Goal: Use online tool/utility: Utilize a website feature to perform a specific function

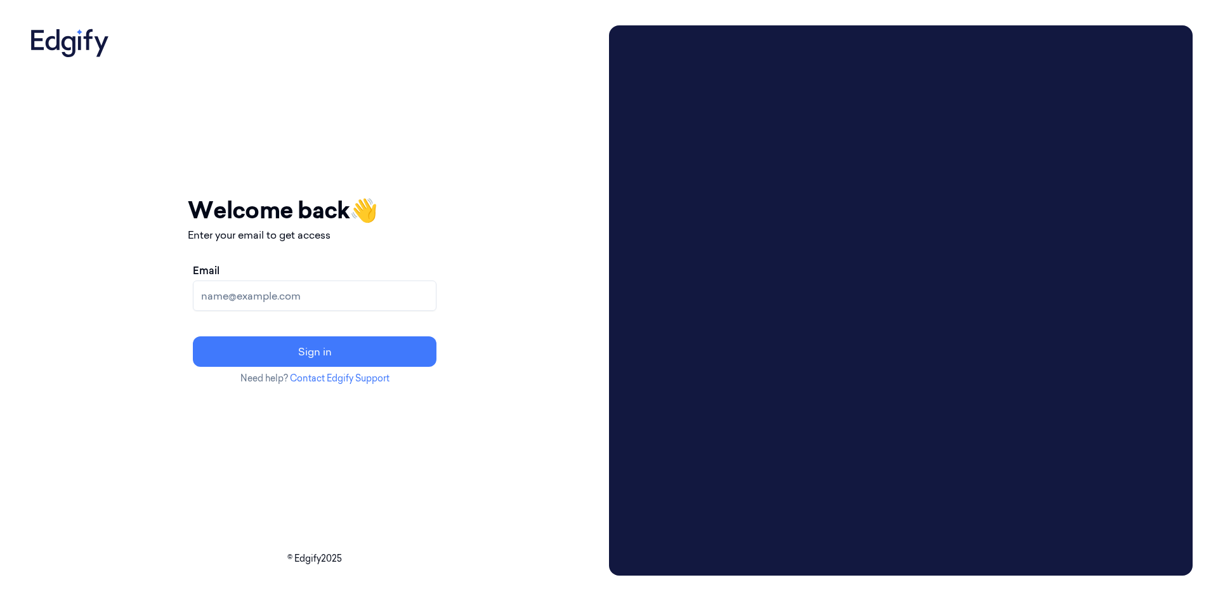
click at [322, 294] on input "Email" at bounding box center [315, 295] width 244 height 30
click at [371, 298] on input "cybersafept4+5@gmail.com" at bounding box center [315, 295] width 244 height 30
click at [371, 299] on input "cybersafept4+5@gmail.com" at bounding box center [315, 295] width 244 height 30
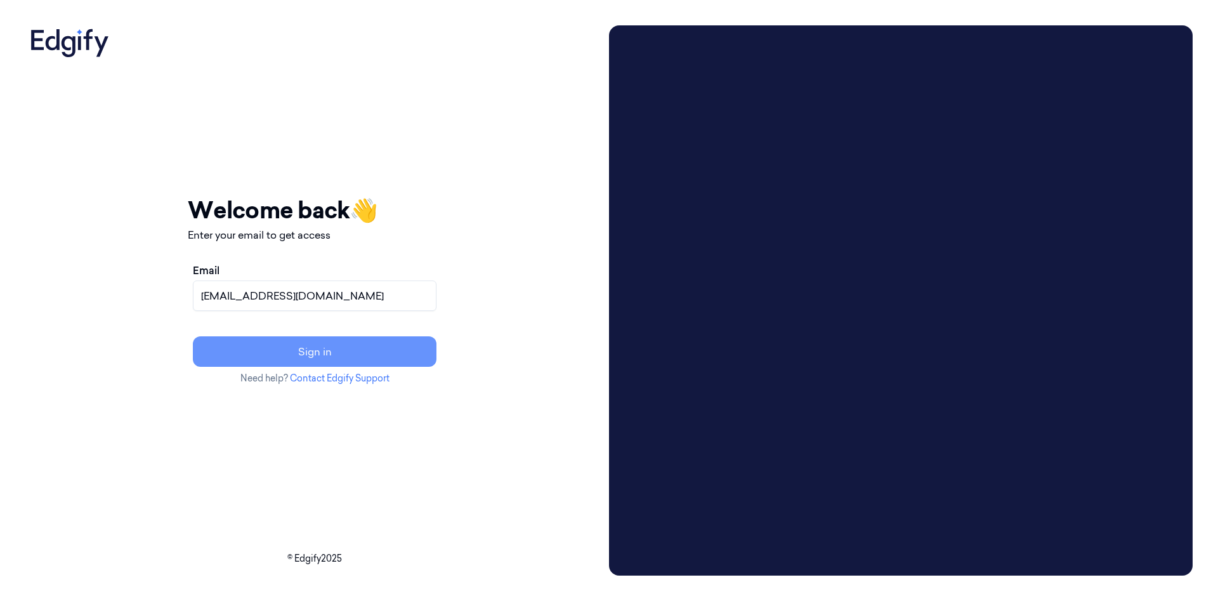
type input "[EMAIL_ADDRESS][DOMAIN_NAME]"
click at [437, 355] on button "Sign in" at bounding box center [315, 351] width 244 height 30
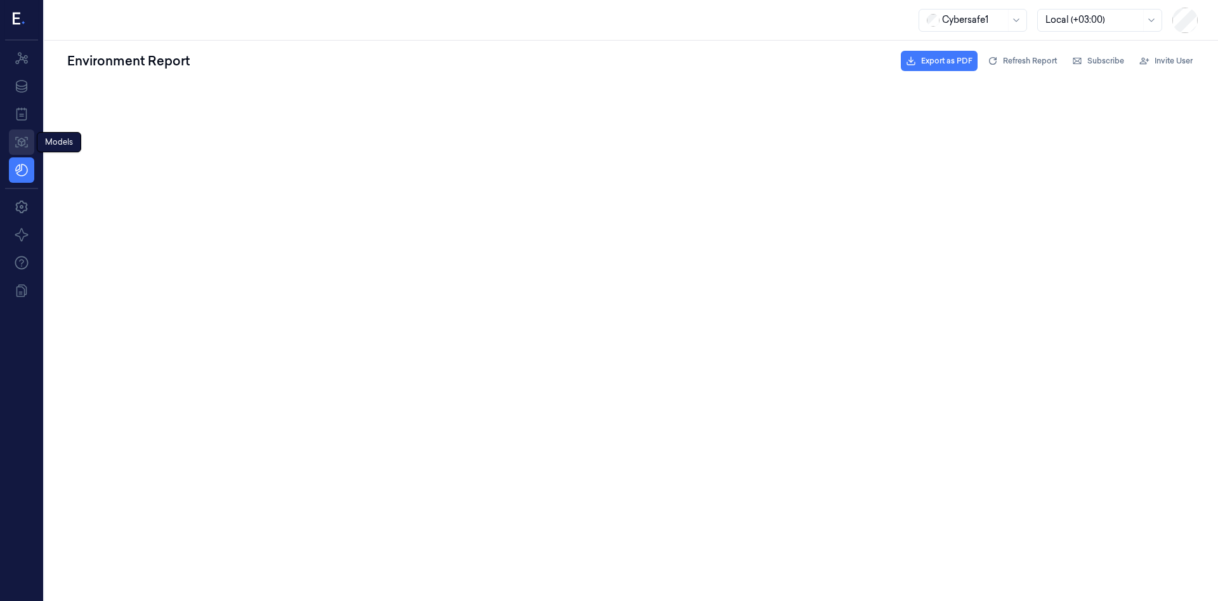
click at [23, 143] on icon at bounding box center [21, 142] width 15 height 15
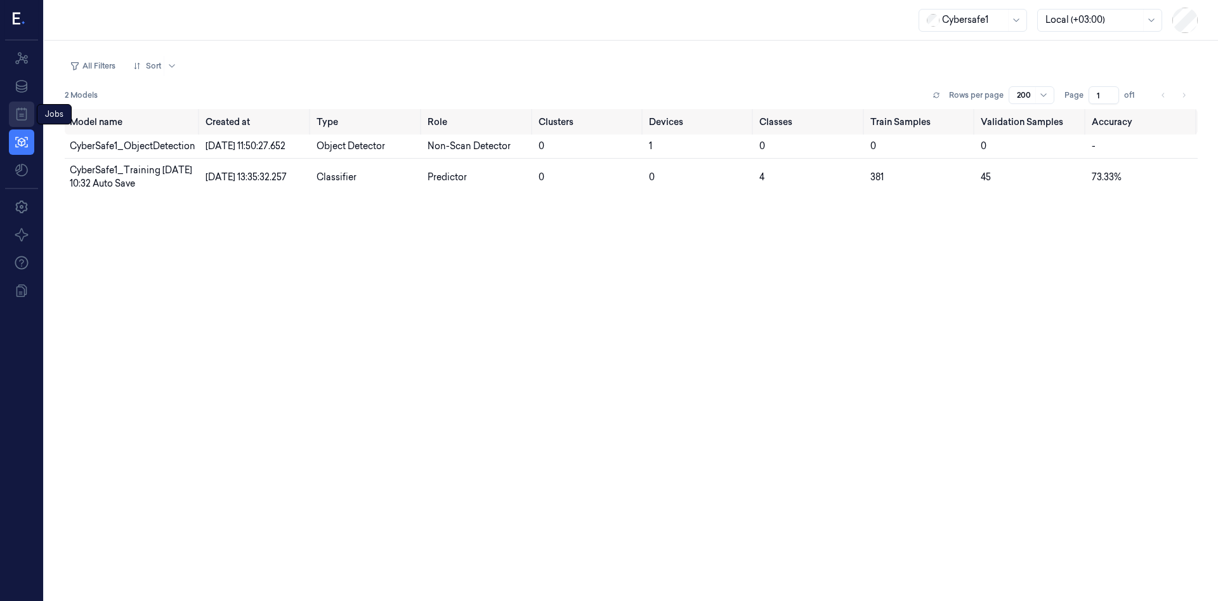
click at [21, 115] on icon at bounding box center [21, 114] width 15 height 15
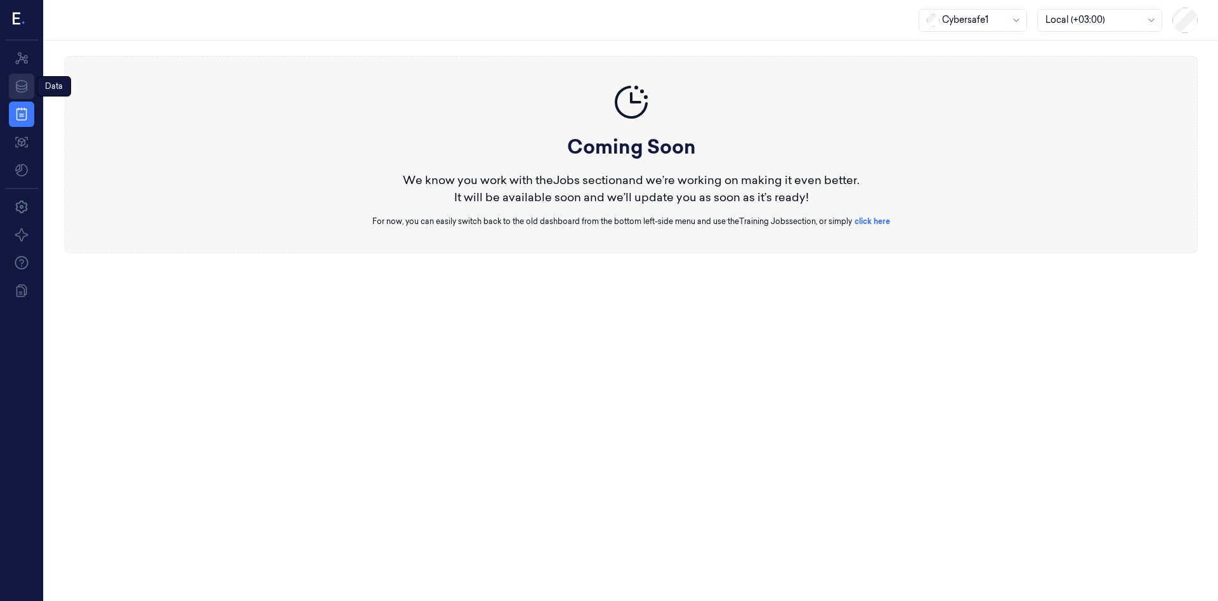
click at [20, 89] on icon at bounding box center [21, 86] width 11 height 13
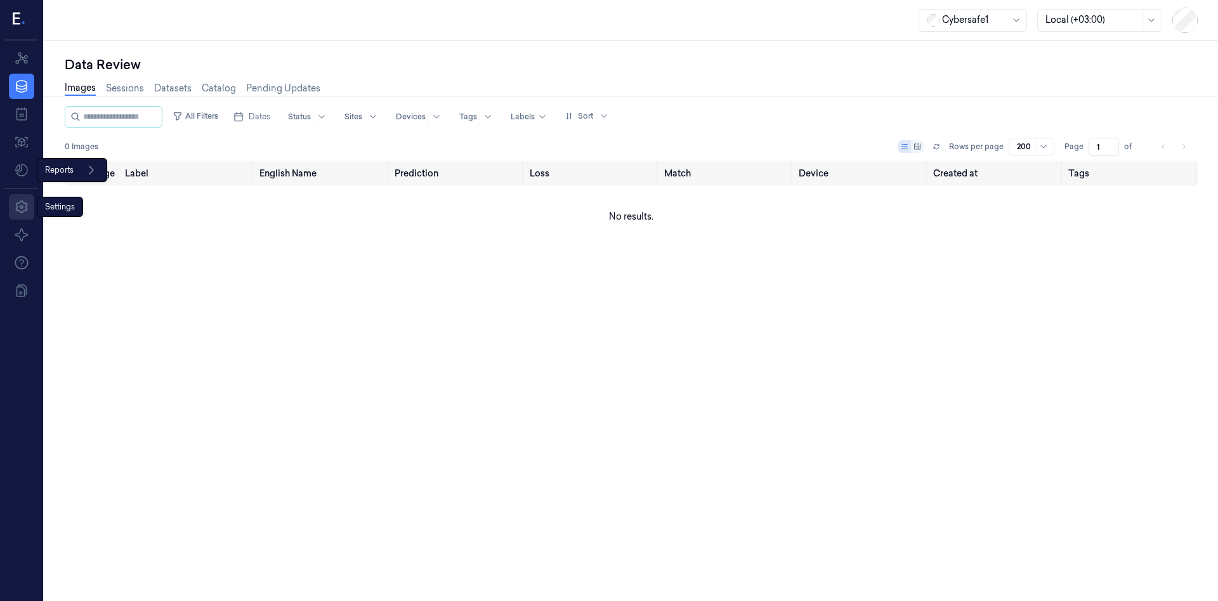
click at [24, 204] on icon at bounding box center [21, 206] width 15 height 15
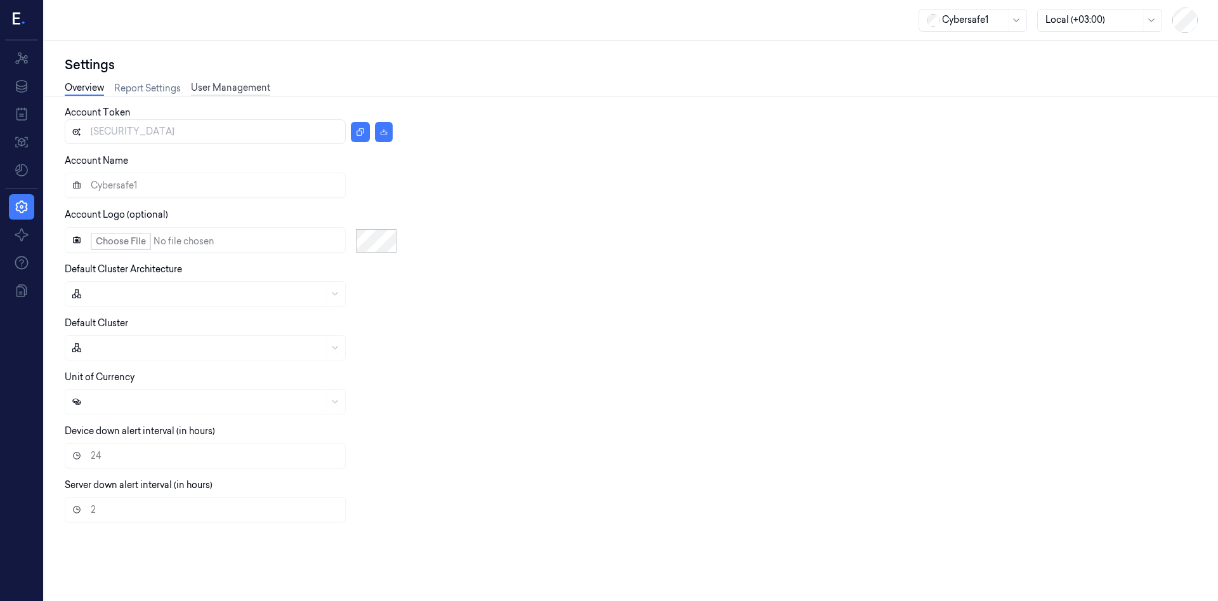
click at [230, 82] on link "User Management" at bounding box center [230, 88] width 79 height 15
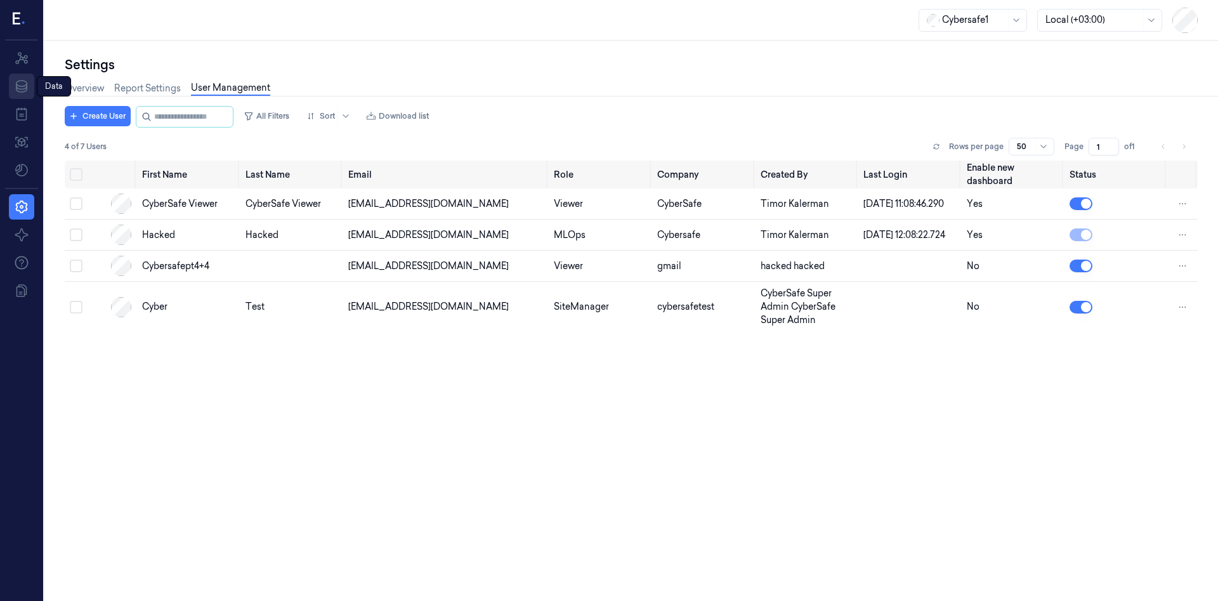
click at [25, 89] on icon at bounding box center [21, 86] width 15 height 15
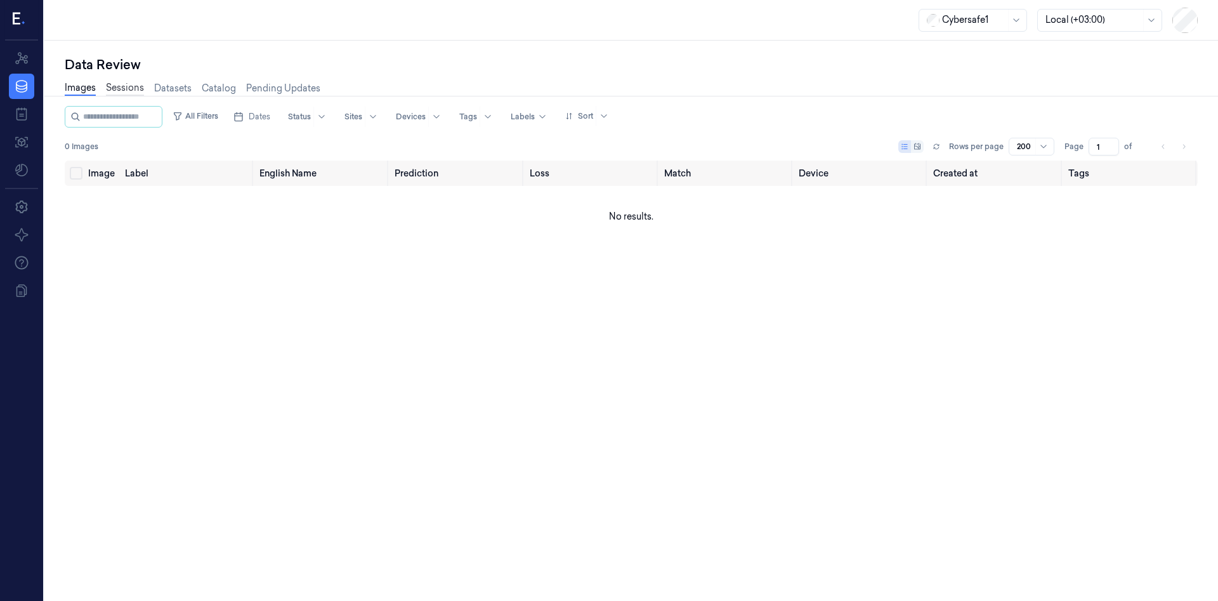
click at [126, 88] on link "Sessions" at bounding box center [125, 88] width 38 height 15
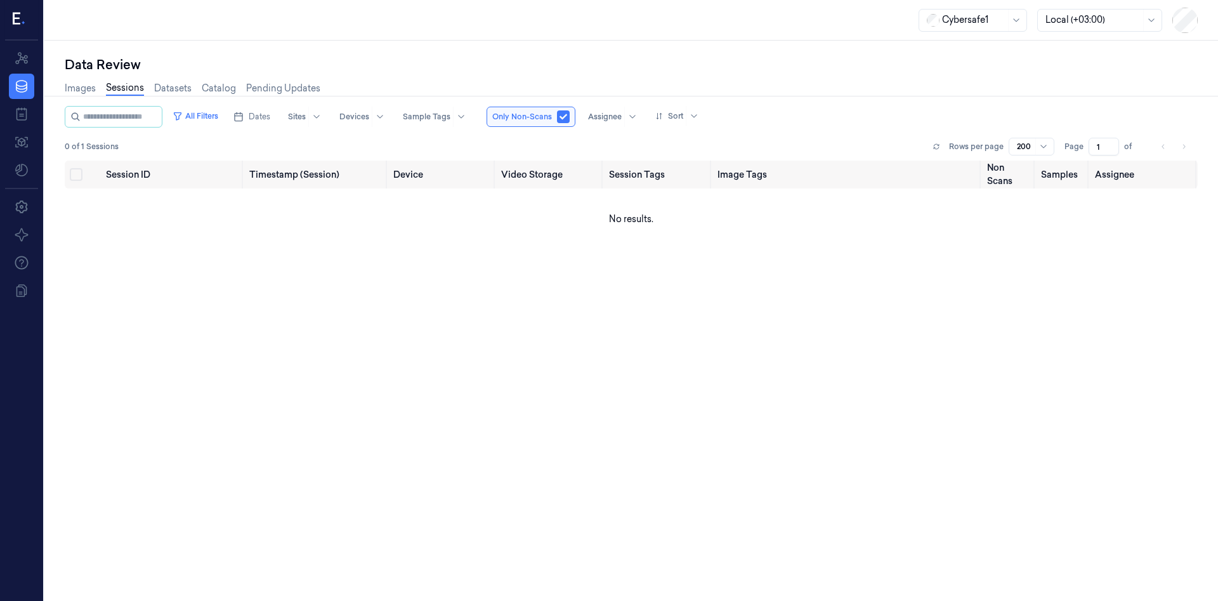
click at [178, 90] on link "Datasets" at bounding box center [172, 88] width 37 height 13
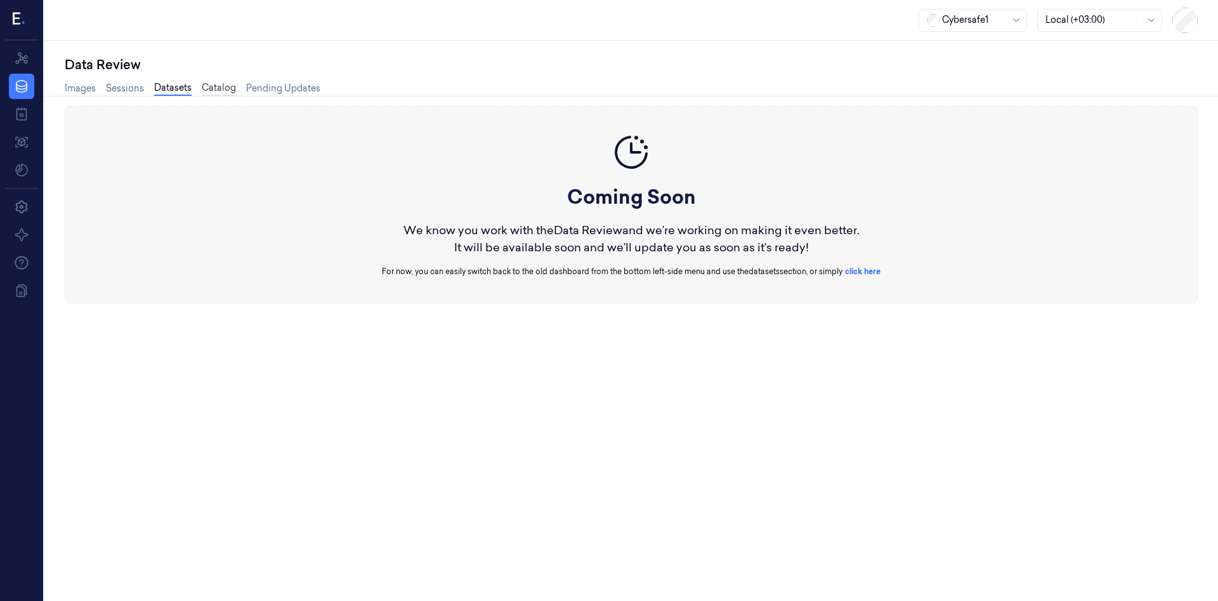
click at [225, 89] on link "Catalog" at bounding box center [219, 88] width 34 height 15
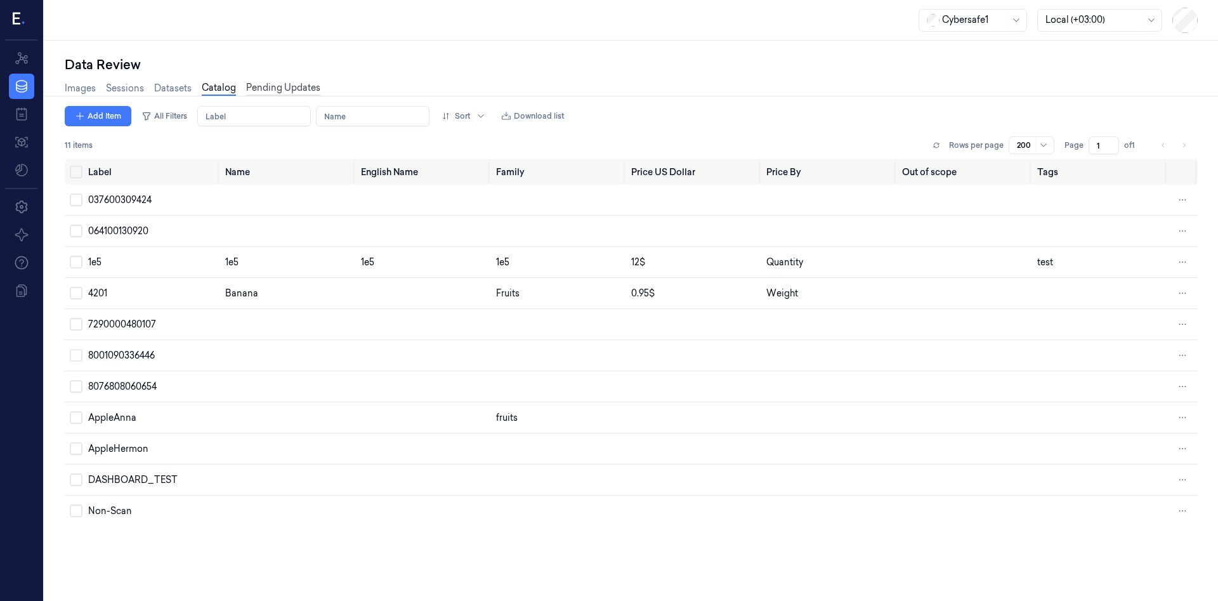
click at [268, 90] on link "Pending Updates" at bounding box center [283, 88] width 74 height 15
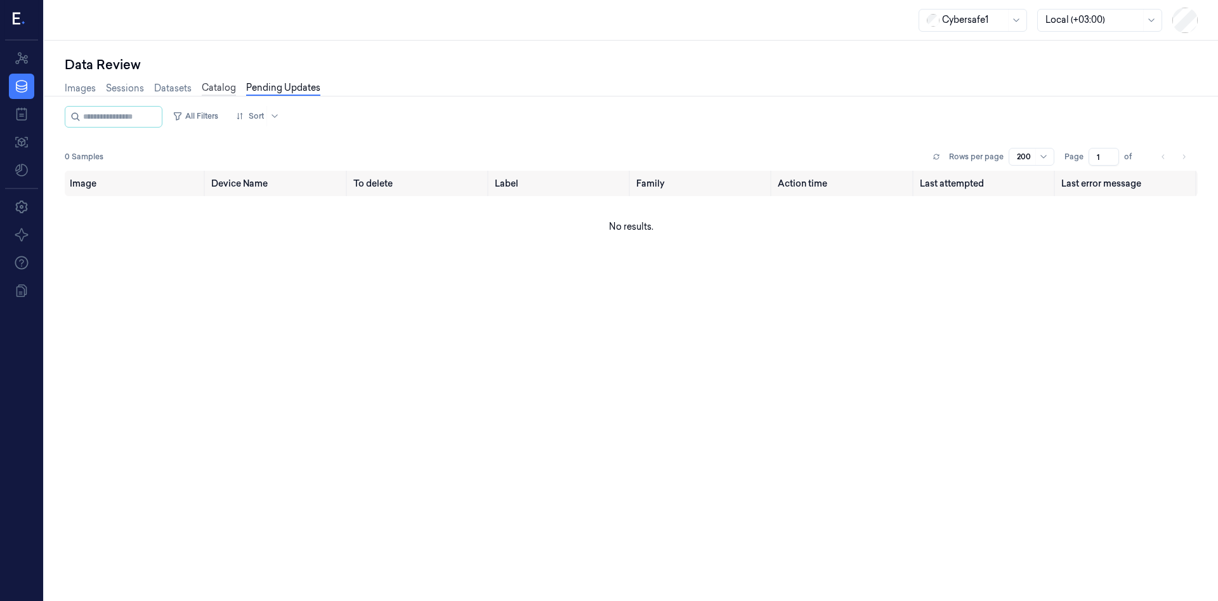
click at [227, 93] on link "Catalog" at bounding box center [219, 88] width 34 height 15
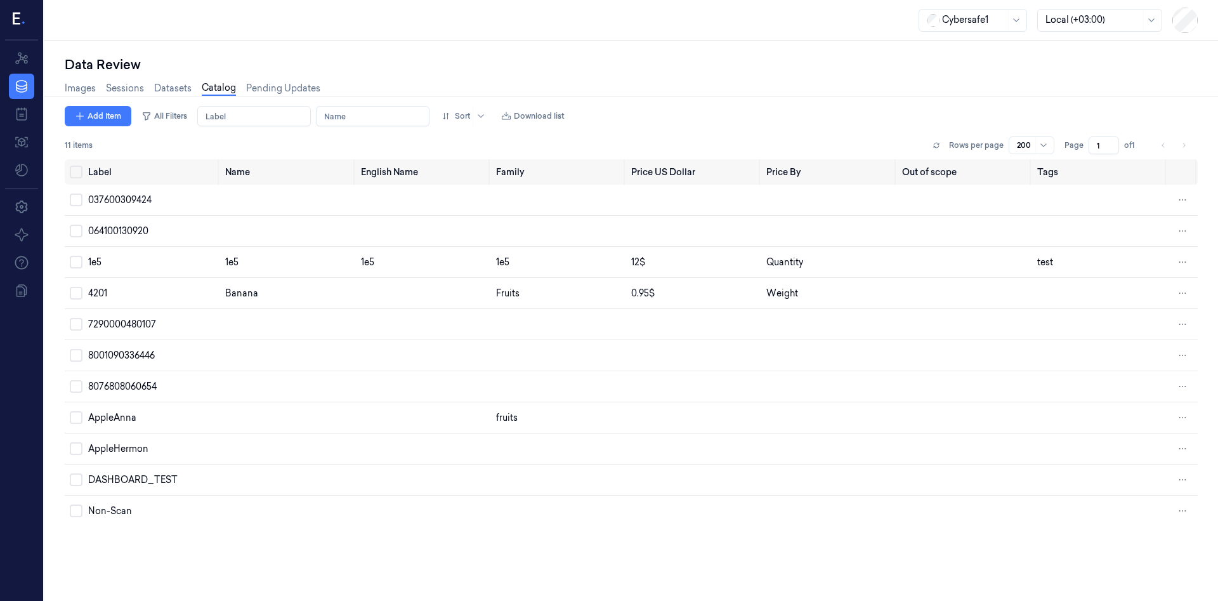
click at [28, 16] on div at bounding box center [21, 20] width 33 height 41
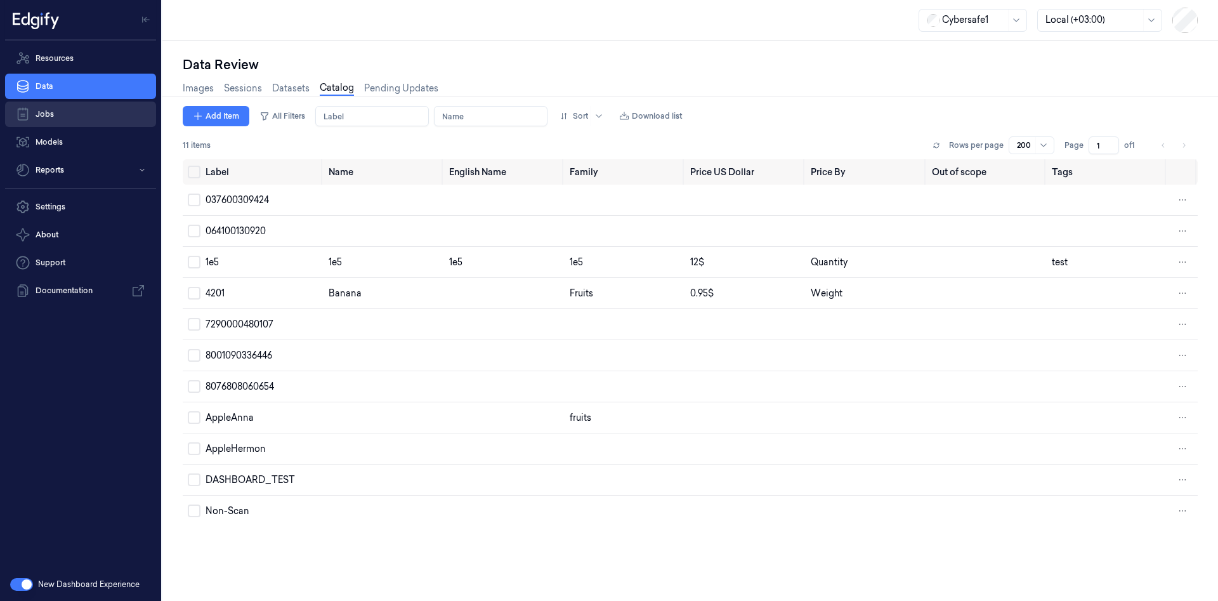
click at [49, 113] on link "Jobs" at bounding box center [80, 114] width 151 height 25
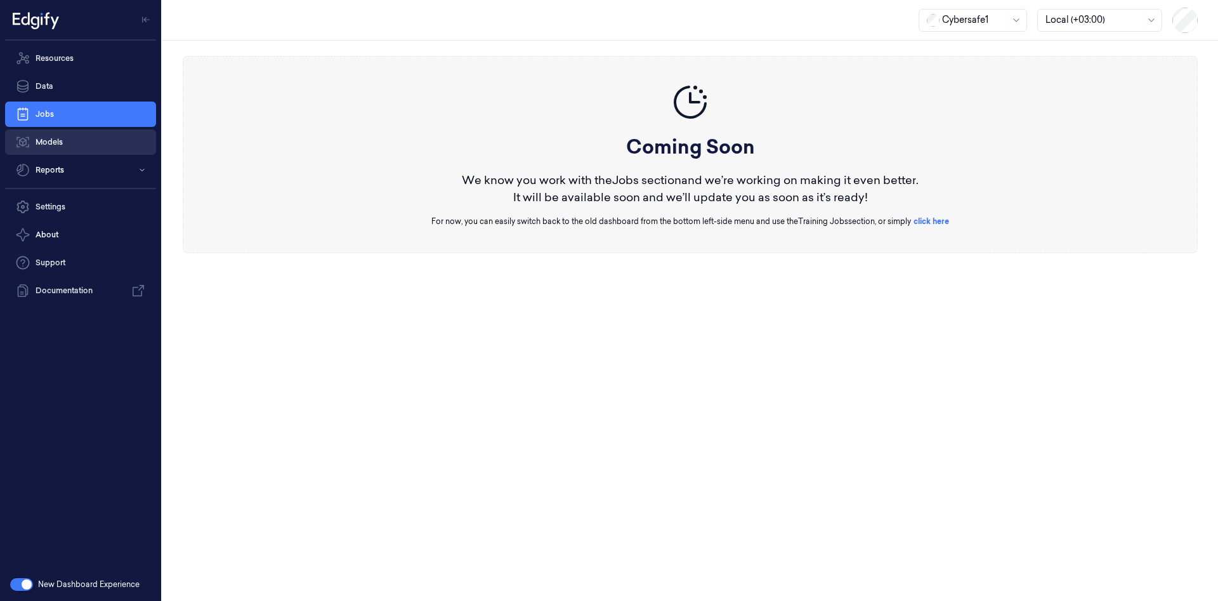
click at [58, 143] on link "Models" at bounding box center [80, 141] width 151 height 25
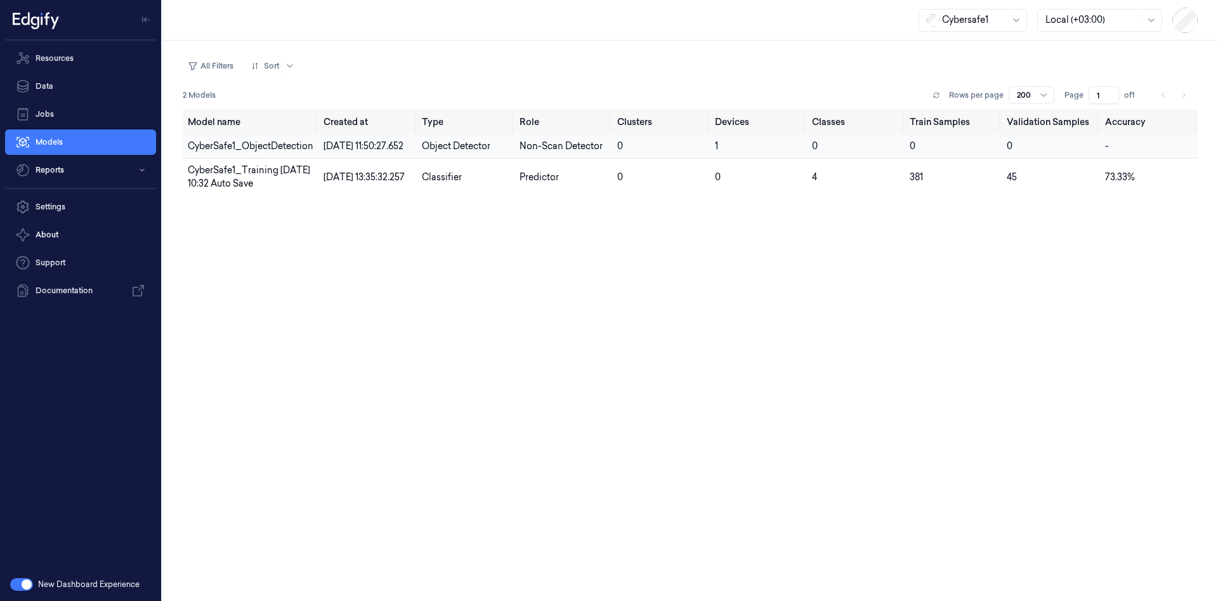
click at [464, 149] on span "Object Detector" at bounding box center [456, 145] width 69 height 11
click at [469, 194] on td "Classifier" at bounding box center [466, 177] width 98 height 37
drag, startPoint x: 480, startPoint y: 196, endPoint x: 553, endPoint y: 152, distance: 85.4
click at [482, 196] on td "Classifier" at bounding box center [466, 177] width 98 height 37
click at [553, 147] on span "Non-Scan Detector" at bounding box center [561, 145] width 83 height 11
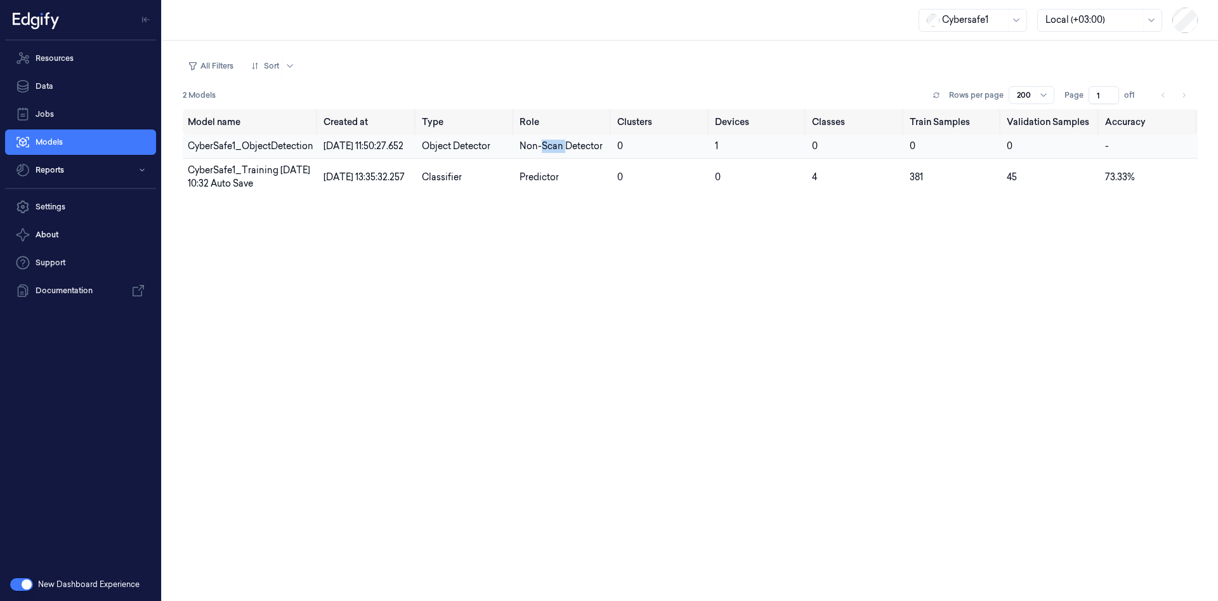
click at [553, 147] on span "Non-Scan Detector" at bounding box center [561, 145] width 83 height 11
click at [489, 159] on td "Object Detector" at bounding box center [466, 147] width 98 height 24
drag, startPoint x: 539, startPoint y: 154, endPoint x: 551, endPoint y: 156, distance: 12.8
click at [545, 152] on span "Non-Scan Detector" at bounding box center [561, 145] width 83 height 11
click at [604, 157] on td "Non-Scan Detector" at bounding box center [564, 147] width 98 height 24
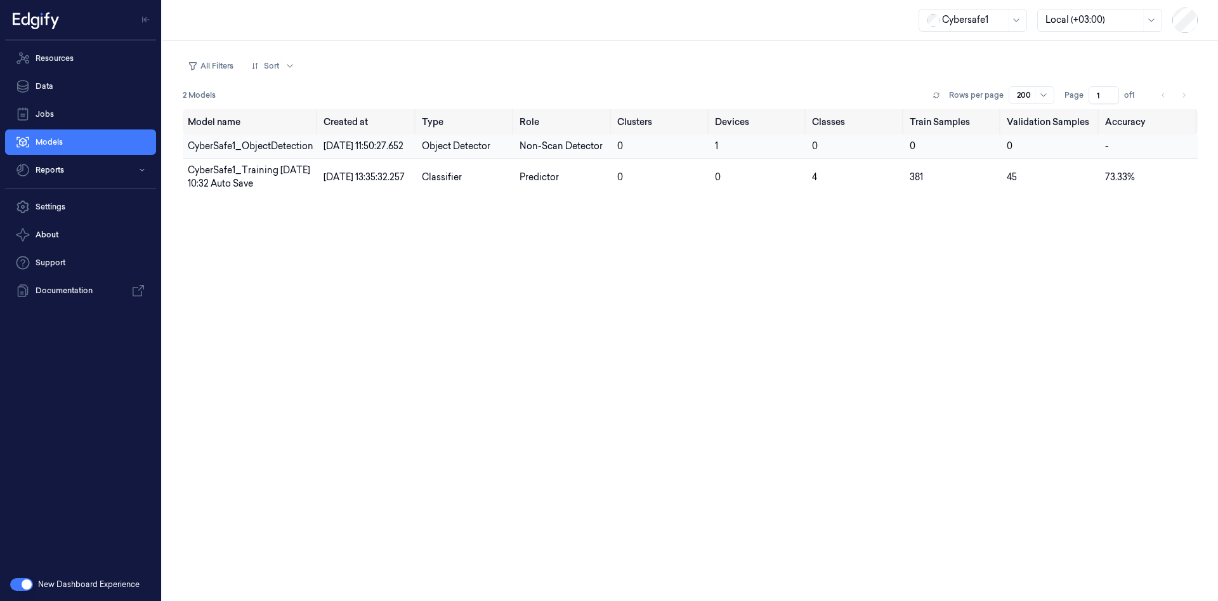
click at [608, 159] on td "Non-Scan Detector" at bounding box center [564, 147] width 98 height 24
click at [582, 152] on span "Non-Scan Detector" at bounding box center [561, 145] width 83 height 11
click at [20, 586] on button "button" at bounding box center [21, 584] width 23 height 13
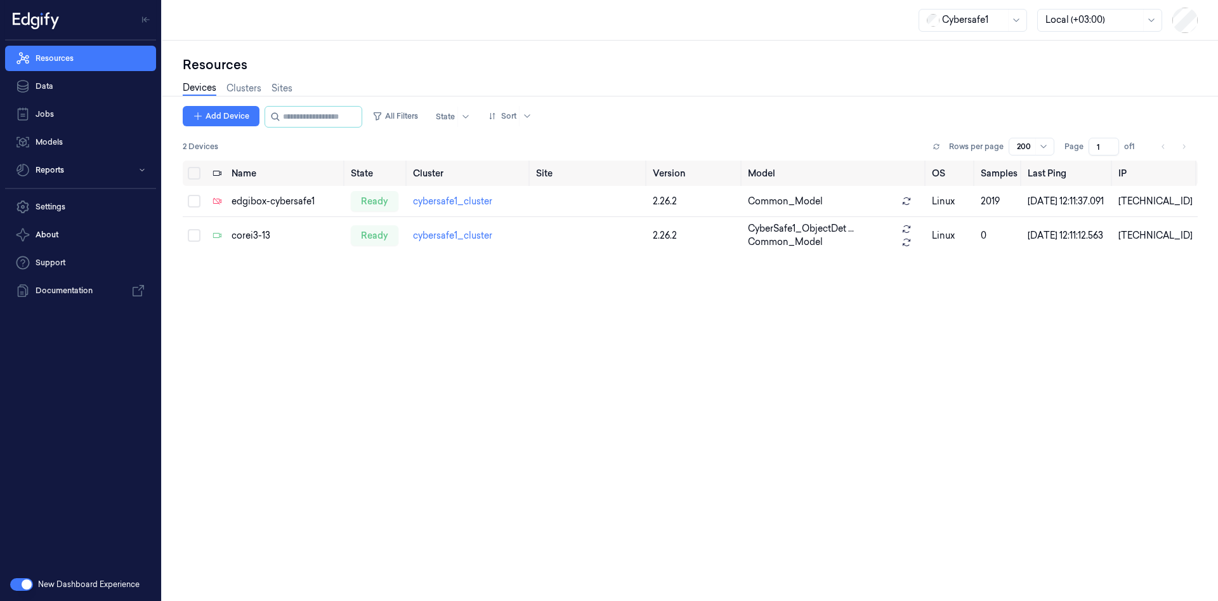
click at [27, 584] on button "button" at bounding box center [21, 584] width 23 height 13
click at [60, 206] on link "Settings" at bounding box center [80, 206] width 151 height 25
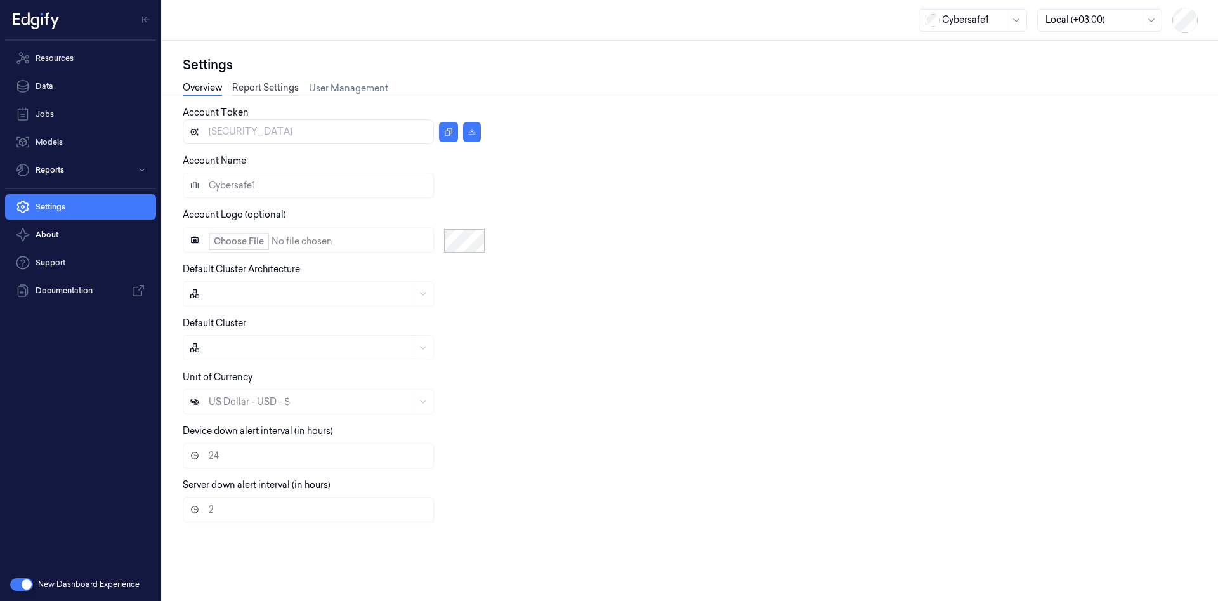
click at [251, 94] on link "Report Settings" at bounding box center [265, 88] width 67 height 15
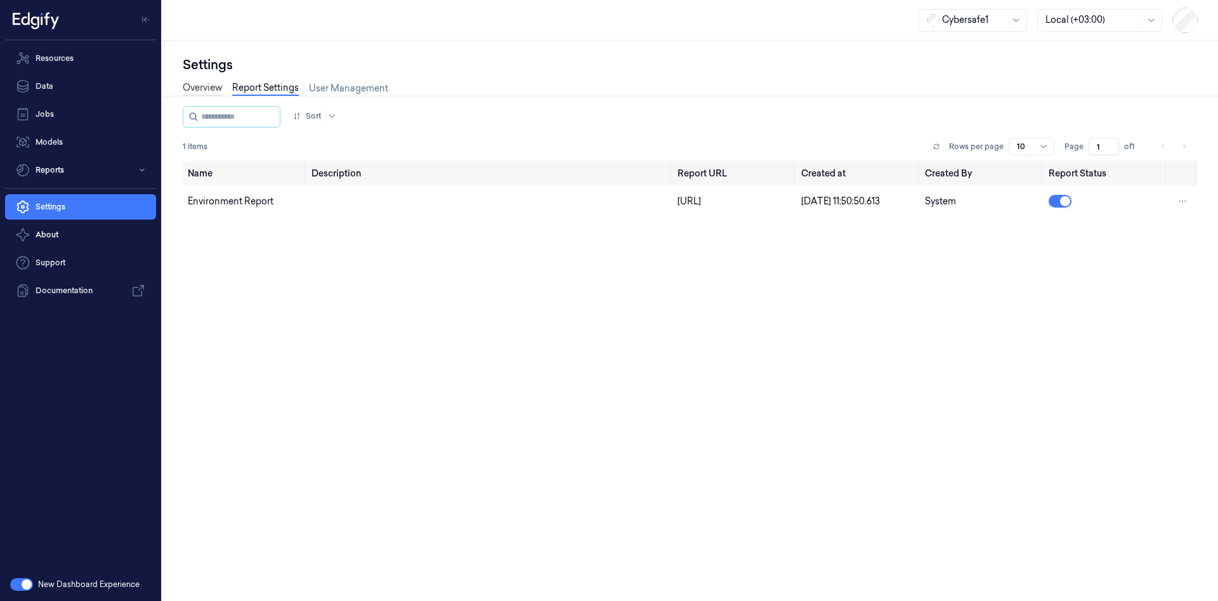
click at [209, 90] on link "Overview" at bounding box center [202, 88] width 39 height 15
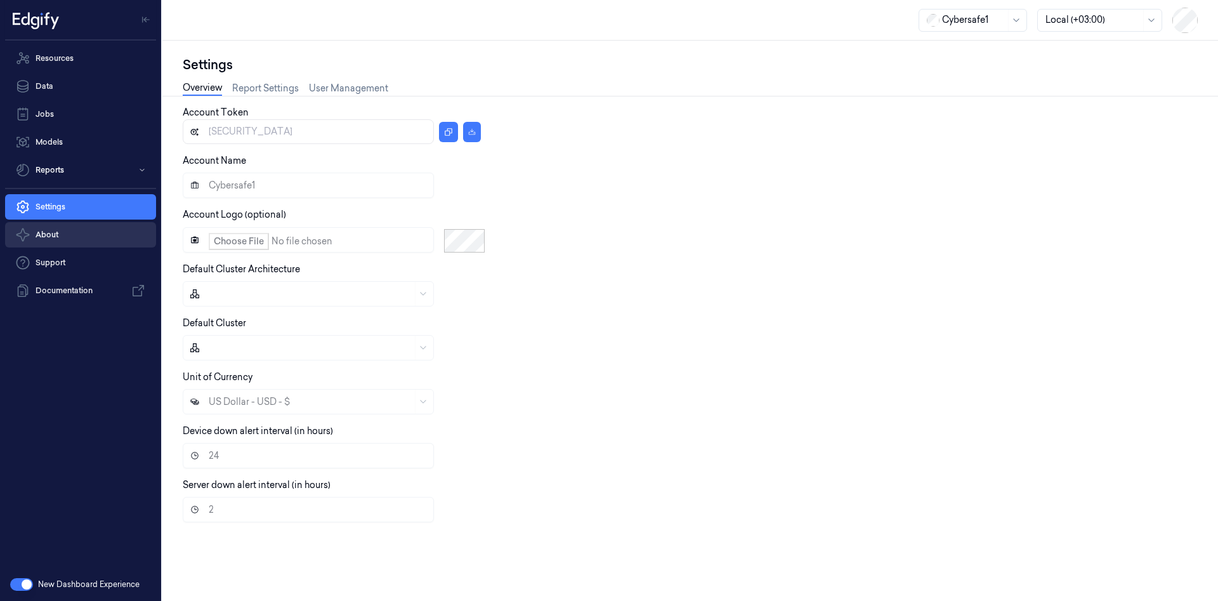
click at [56, 237] on button "About" at bounding box center [80, 234] width 151 height 25
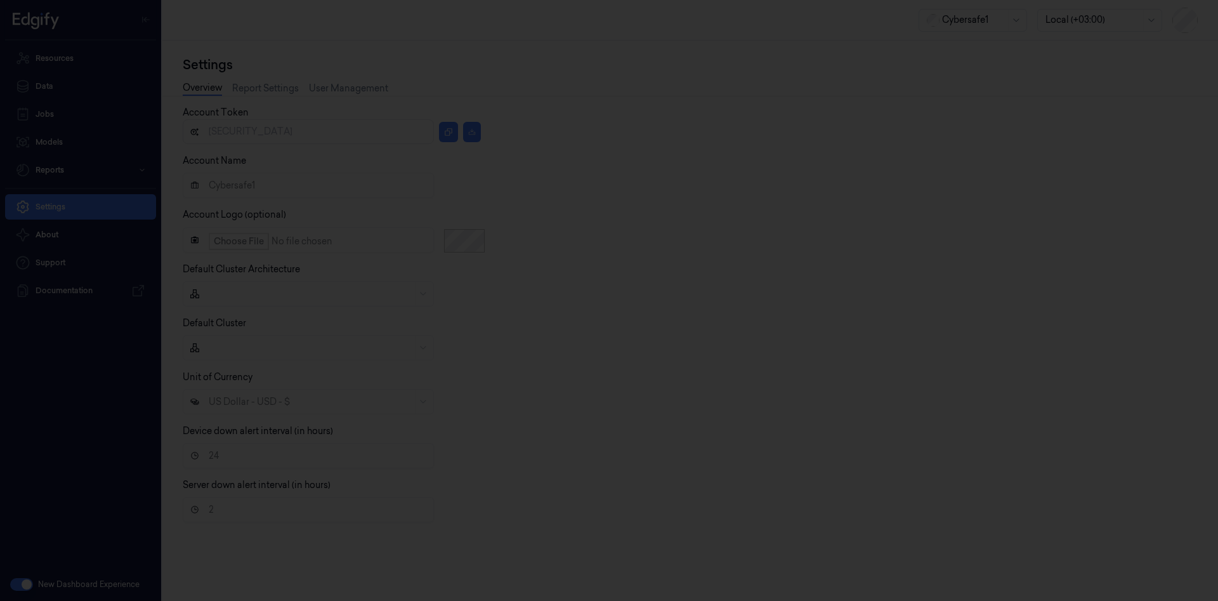
click at [53, 262] on div at bounding box center [609, 300] width 1218 height 601
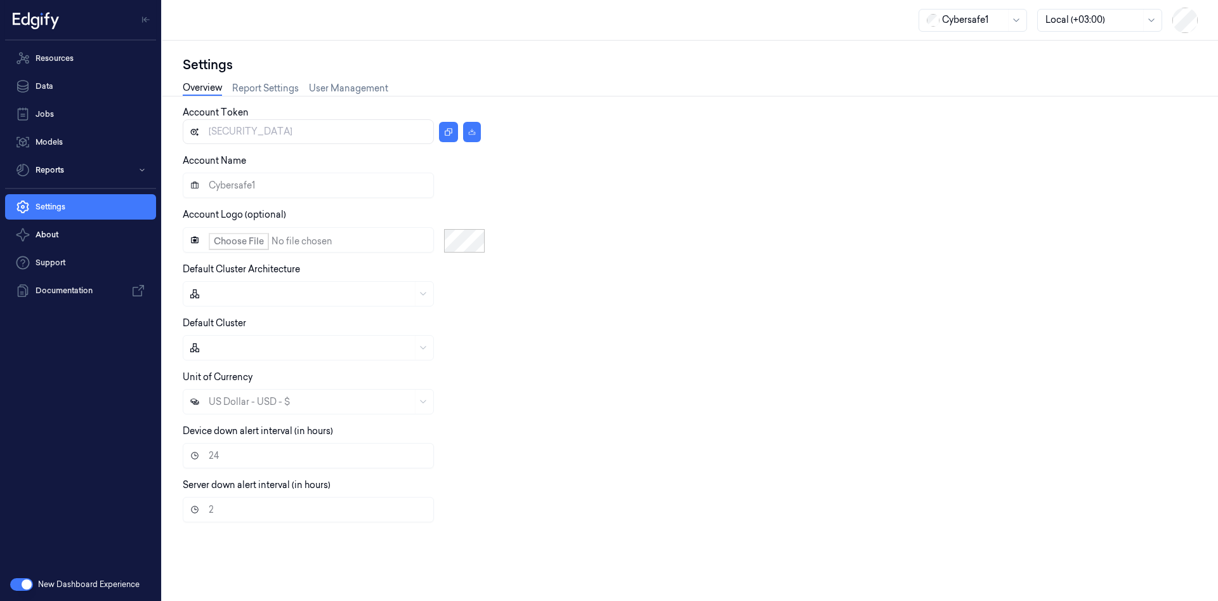
click at [53, 262] on link "Support" at bounding box center [80, 262] width 151 height 25
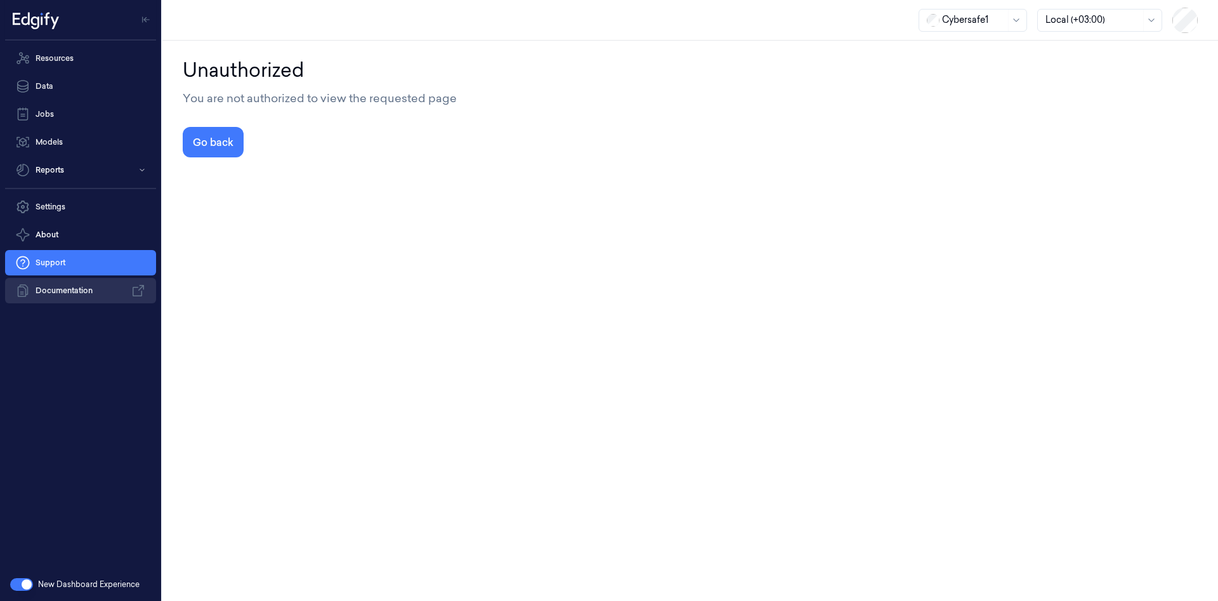
click at [65, 292] on link "Documentation" at bounding box center [80, 290] width 151 height 25
click at [66, 56] on link "Resources" at bounding box center [80, 58] width 151 height 25
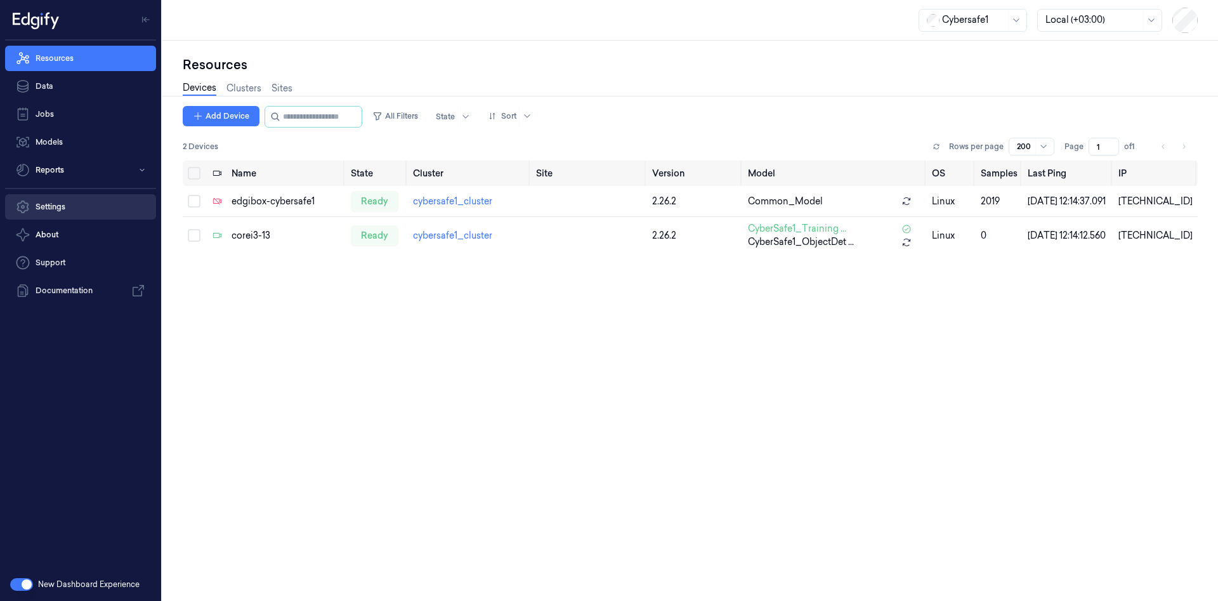
click at [56, 211] on link "Settings" at bounding box center [80, 206] width 151 height 25
click at [43, 108] on link "Jobs" at bounding box center [80, 114] width 151 height 25
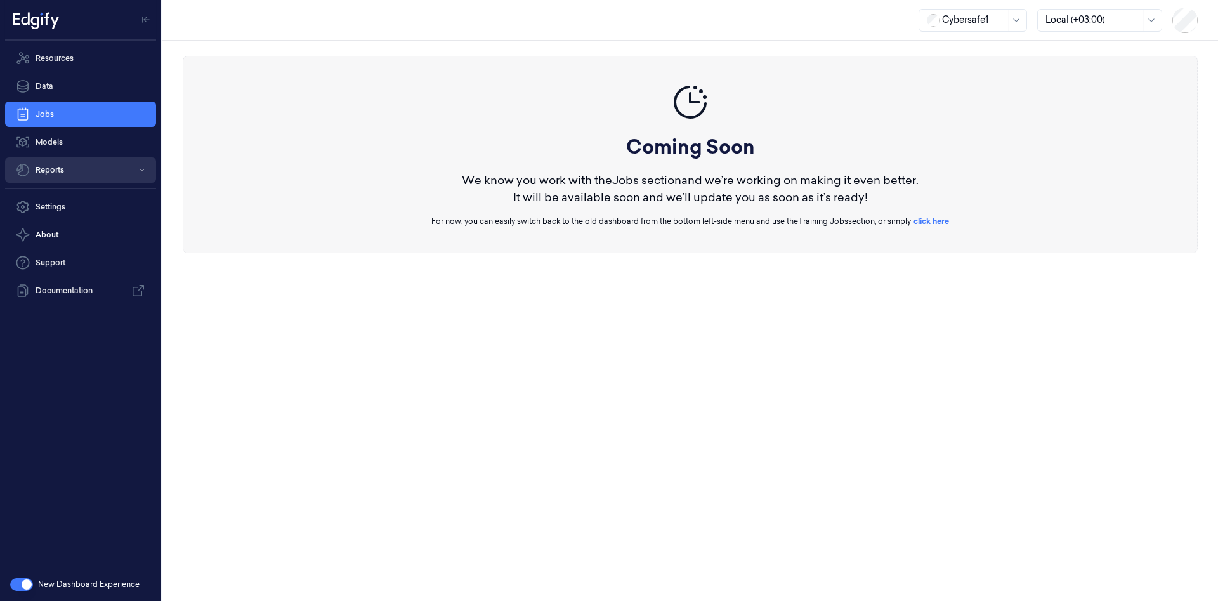
click at [65, 173] on button "Reports" at bounding box center [80, 169] width 151 height 25
click at [107, 171] on button "Reports" at bounding box center [80, 169] width 151 height 25
click at [60, 60] on link "Resources" at bounding box center [80, 58] width 151 height 25
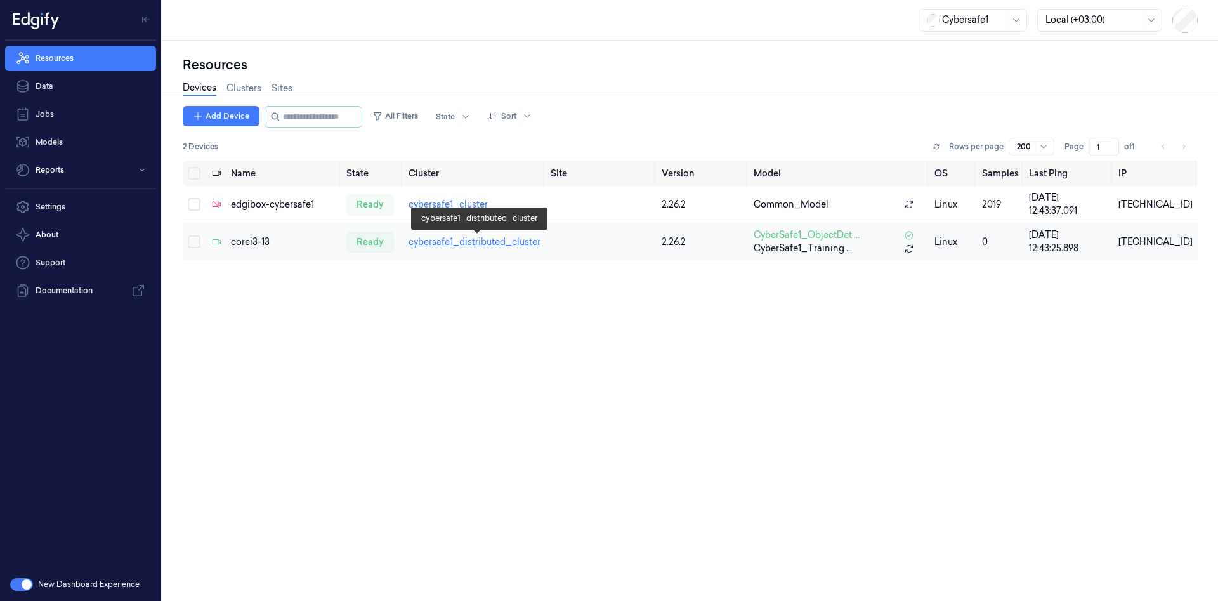
click at [452, 242] on link "cybersafe1_distributed_cluster" at bounding box center [475, 241] width 132 height 11
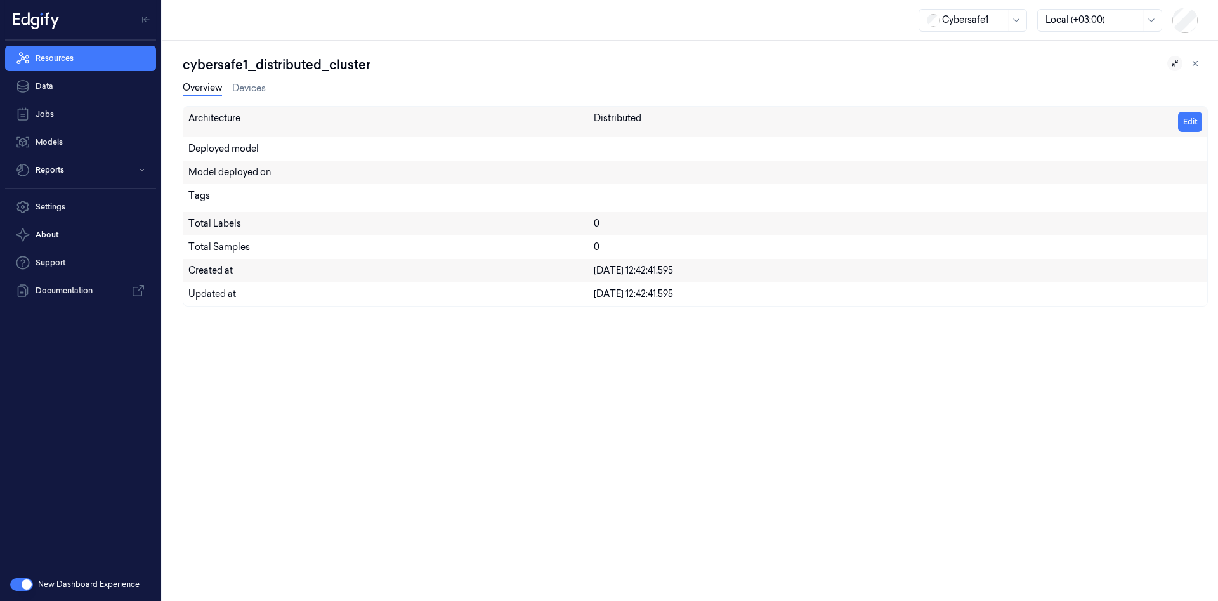
click at [1174, 62] on icon at bounding box center [1175, 63] width 9 height 9
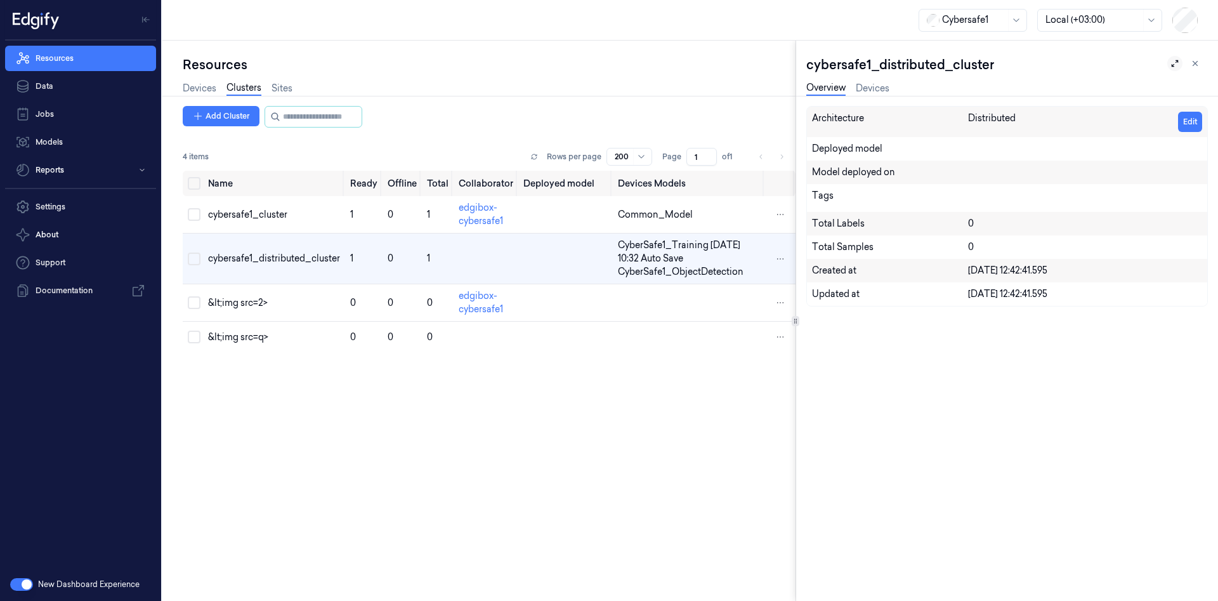
scroll to position [0, 20]
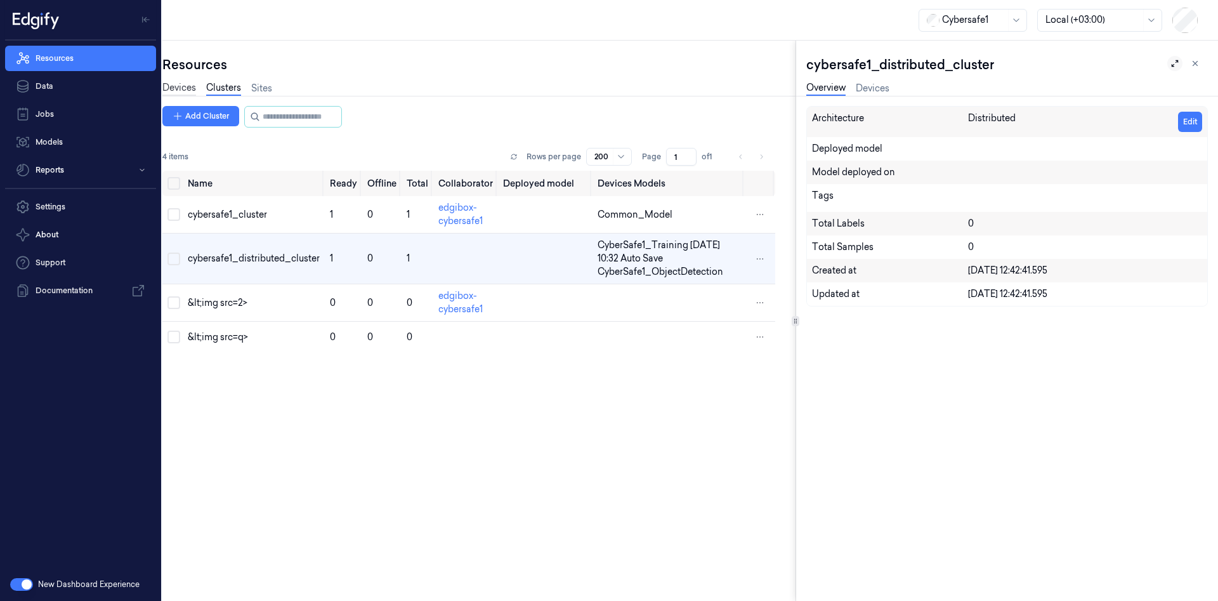
click at [185, 88] on link "Devices" at bounding box center [179, 88] width 34 height 15
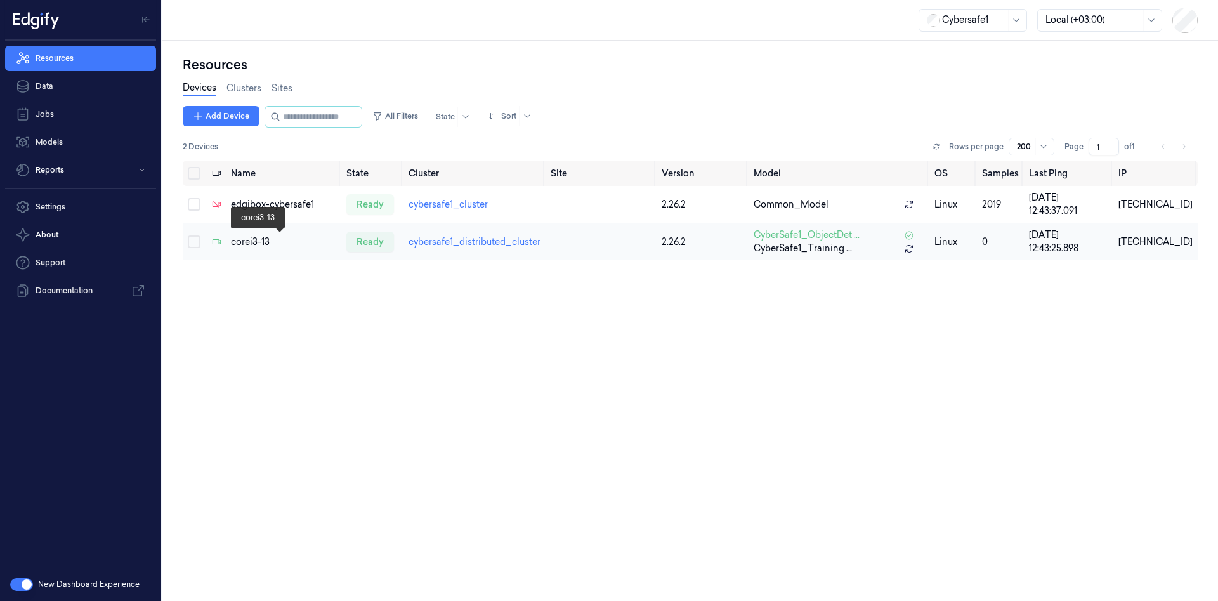
click at [249, 245] on div "corei3-13" at bounding box center [283, 241] width 105 height 13
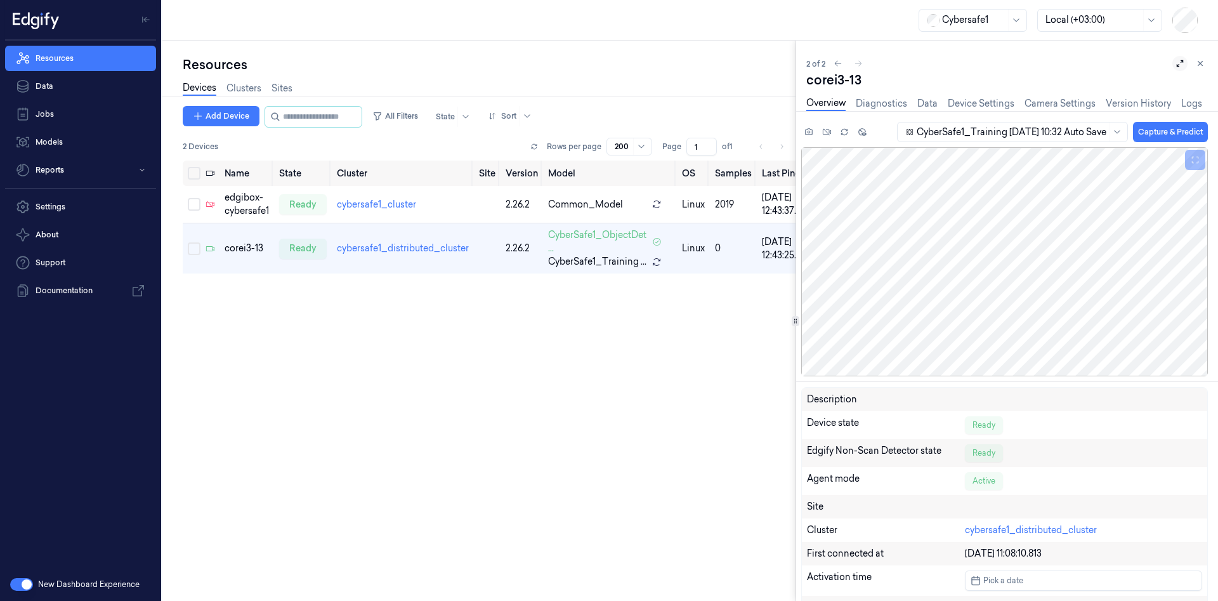
click at [1180, 68] on button at bounding box center [1179, 63] width 15 height 15
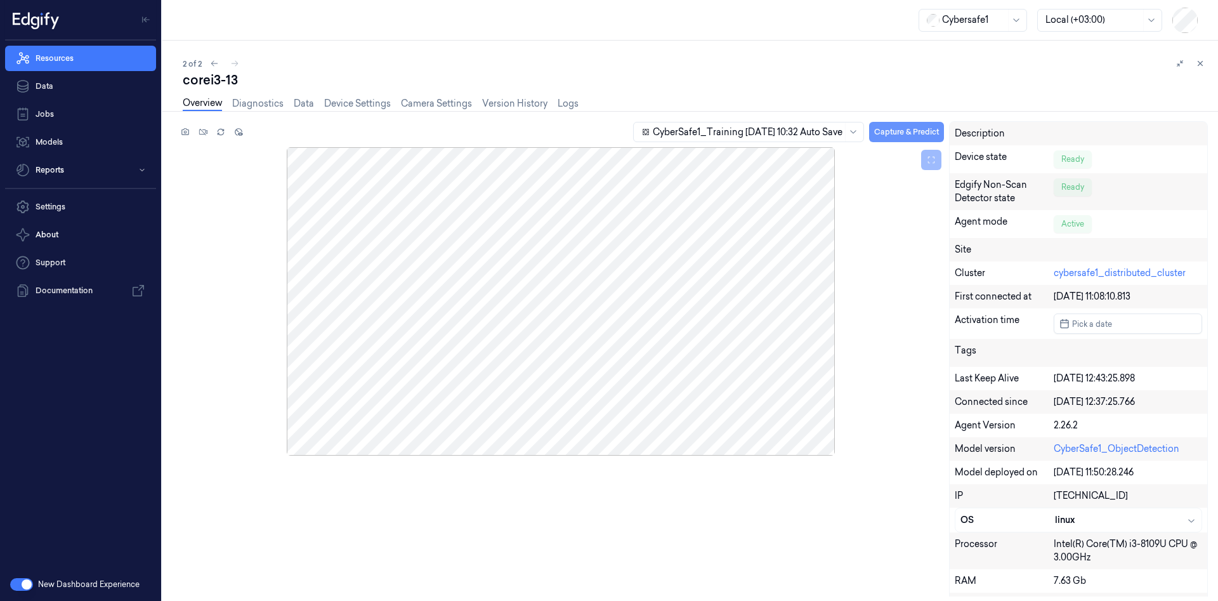
click at [907, 135] on button "Capture & Predict" at bounding box center [906, 132] width 75 height 20
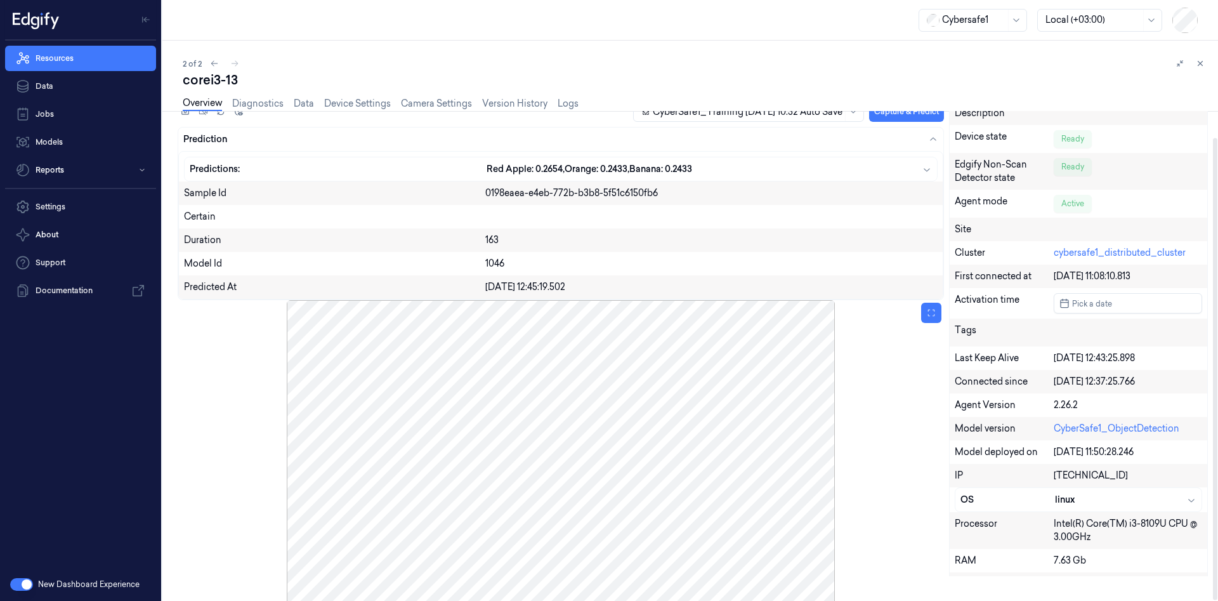
scroll to position [28, 0]
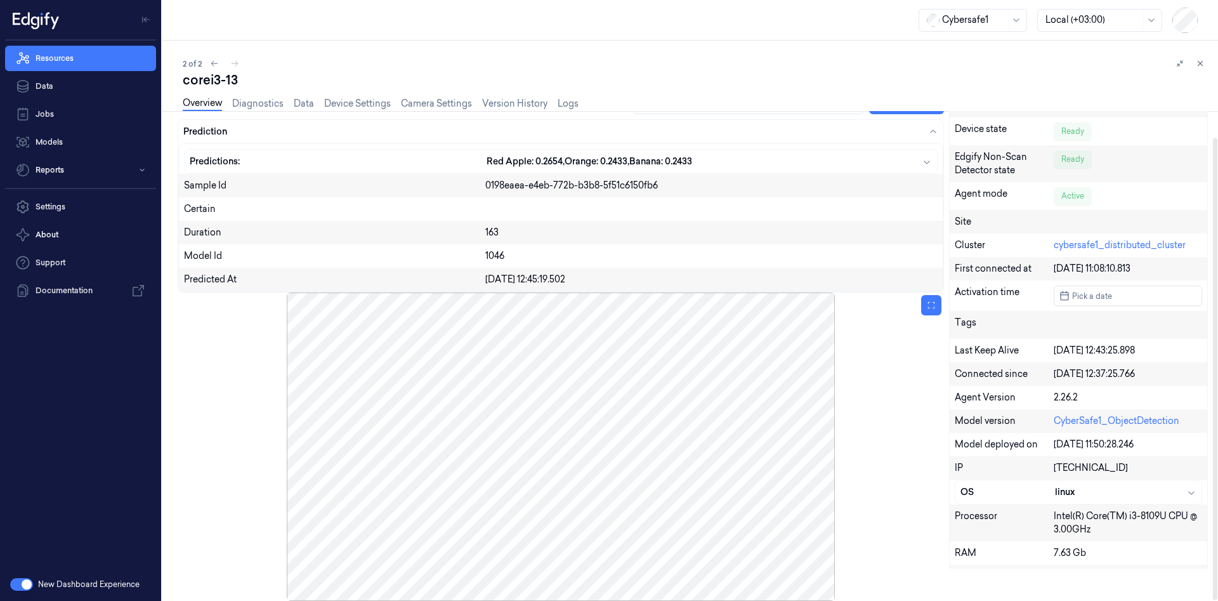
click at [374, 465] on div at bounding box center [561, 446] width 766 height 308
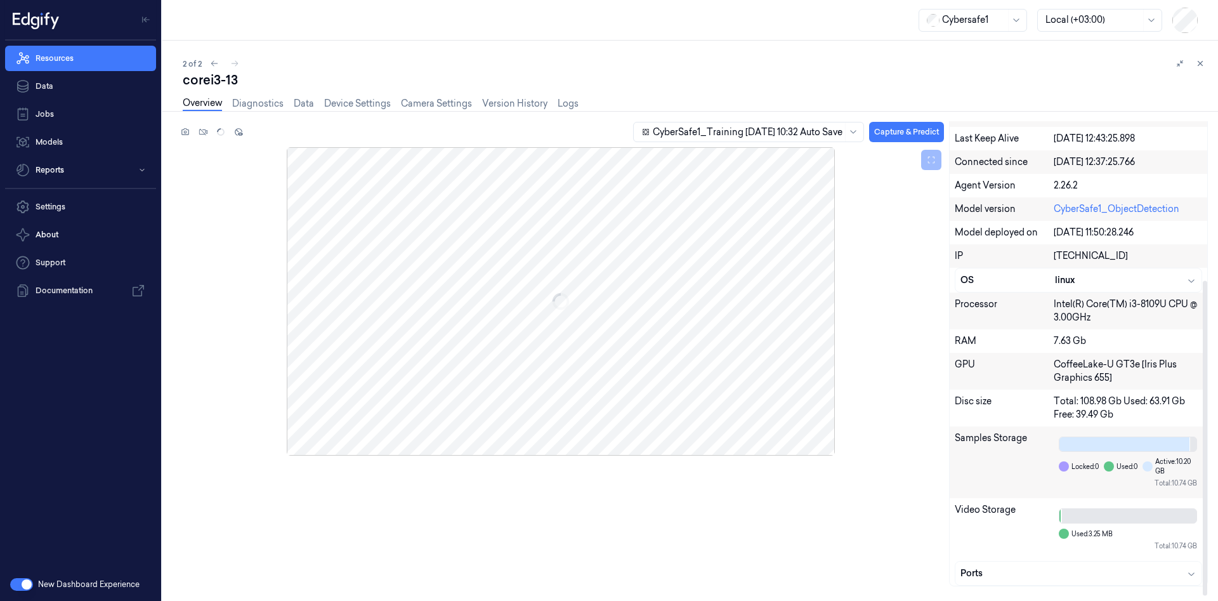
scroll to position [0, 0]
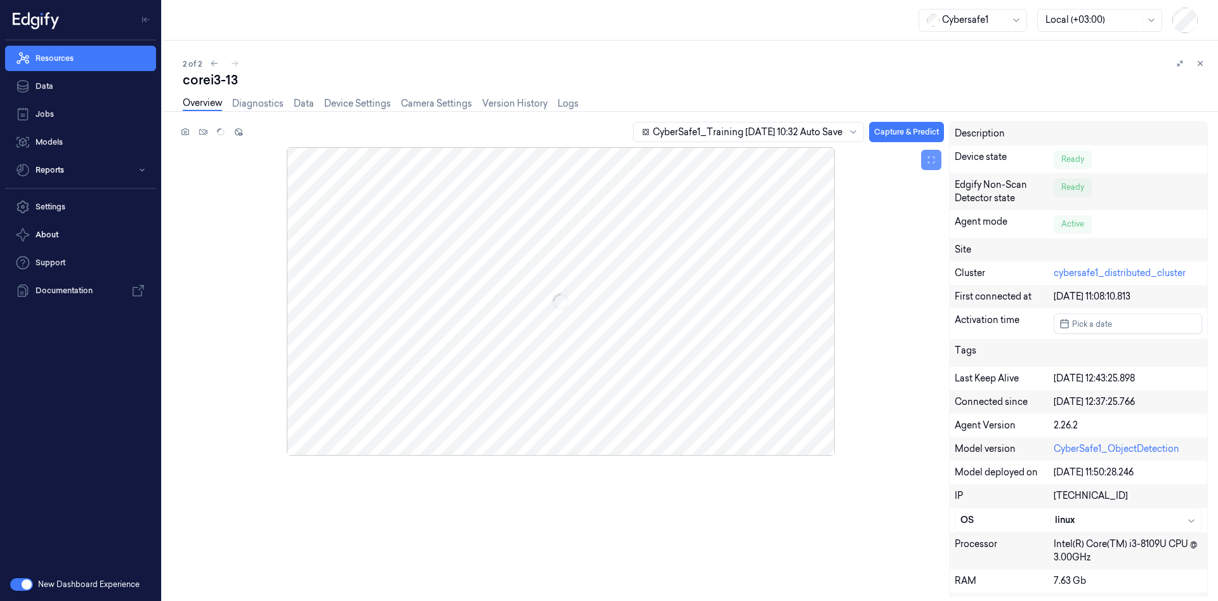
click at [930, 162] on icon at bounding box center [931, 159] width 9 height 9
click at [936, 164] on icon at bounding box center [931, 159] width 9 height 9
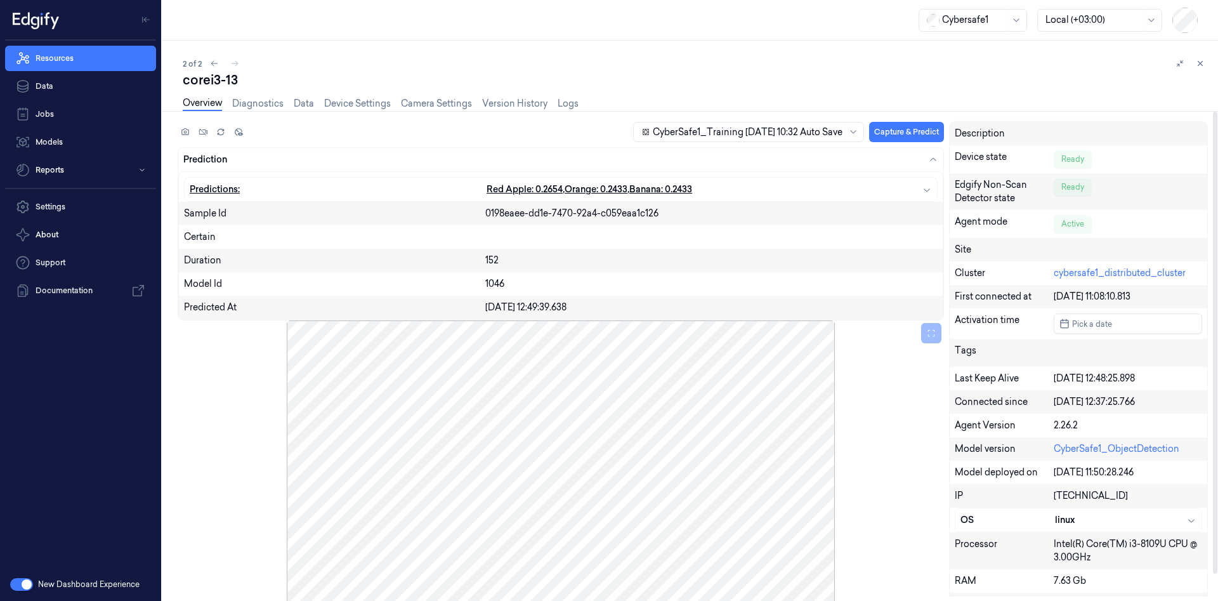
click at [926, 190] on icon "button" at bounding box center [927, 189] width 6 height 3
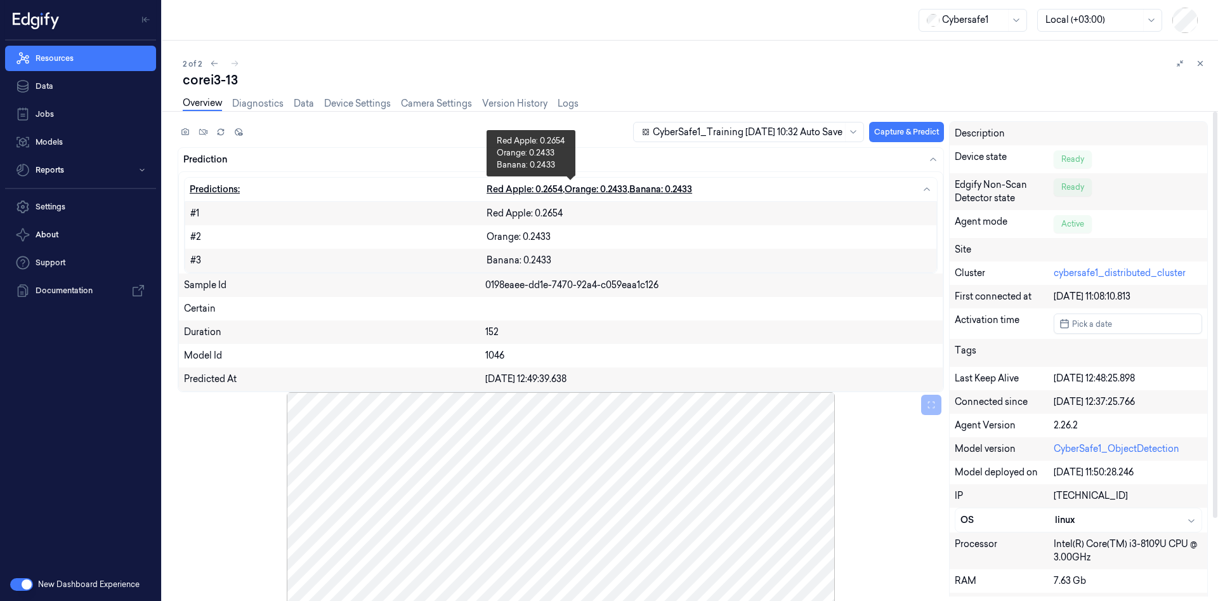
click at [569, 190] on span "Orange: 0.2433" at bounding box center [596, 189] width 63 height 13
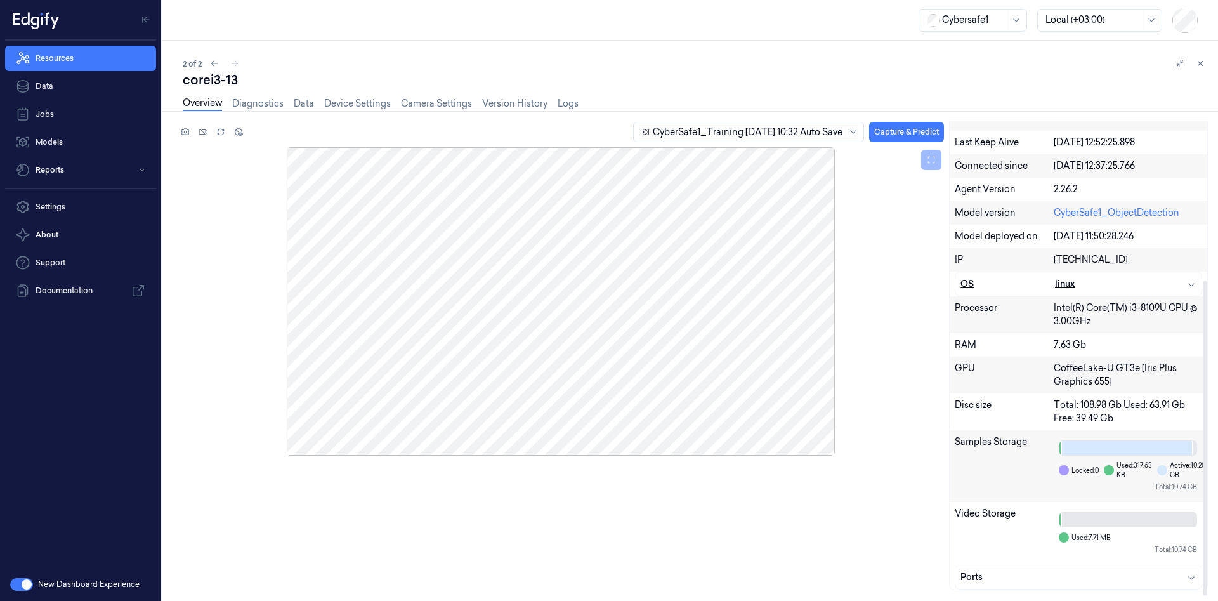
scroll to position [240, 0]
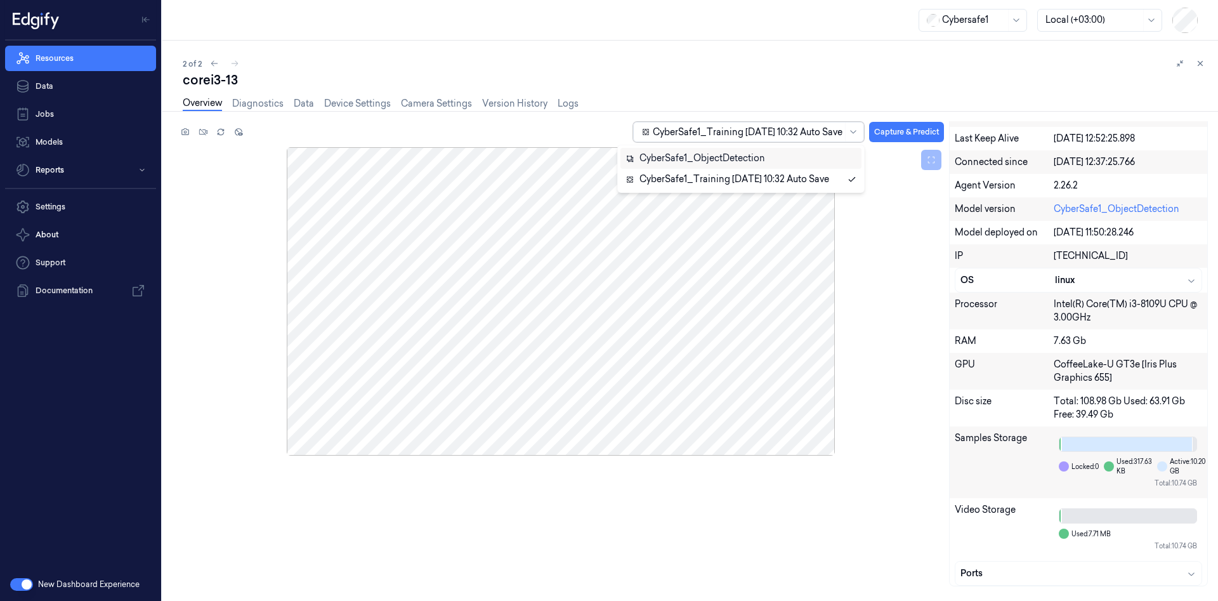
click at [841, 136] on div at bounding box center [748, 132] width 190 height 13
click at [780, 186] on div "CyberSafe1_Training [DATE] 10:32 Auto Save" at bounding box center [728, 179] width 204 height 13
click at [256, 102] on link "Diagnostics" at bounding box center [257, 103] width 51 height 15
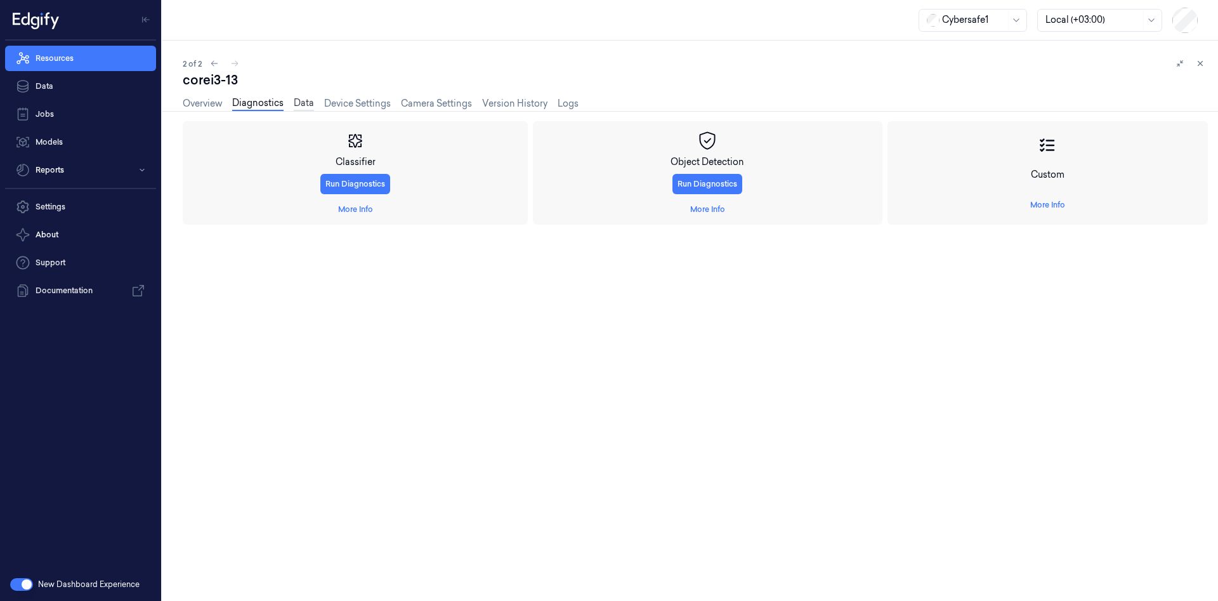
click at [310, 103] on link "Data" at bounding box center [304, 103] width 20 height 15
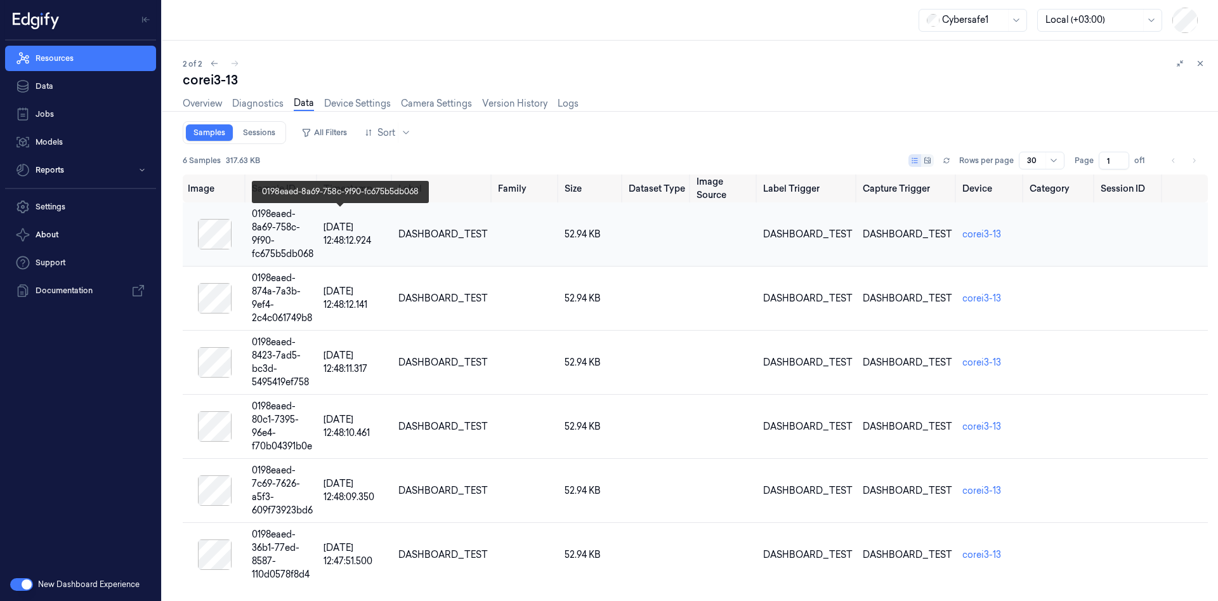
click at [282, 222] on div "0198eaed-8a69-758c-9f90-fc675b5db068" at bounding box center [283, 233] width 62 height 53
click at [299, 220] on div "0198eaed-8a69-758c-9f90-fc675b5db068" at bounding box center [283, 233] width 62 height 53
click at [218, 230] on div at bounding box center [215, 234] width 54 height 30
click at [28, 588] on button "button" at bounding box center [21, 584] width 23 height 13
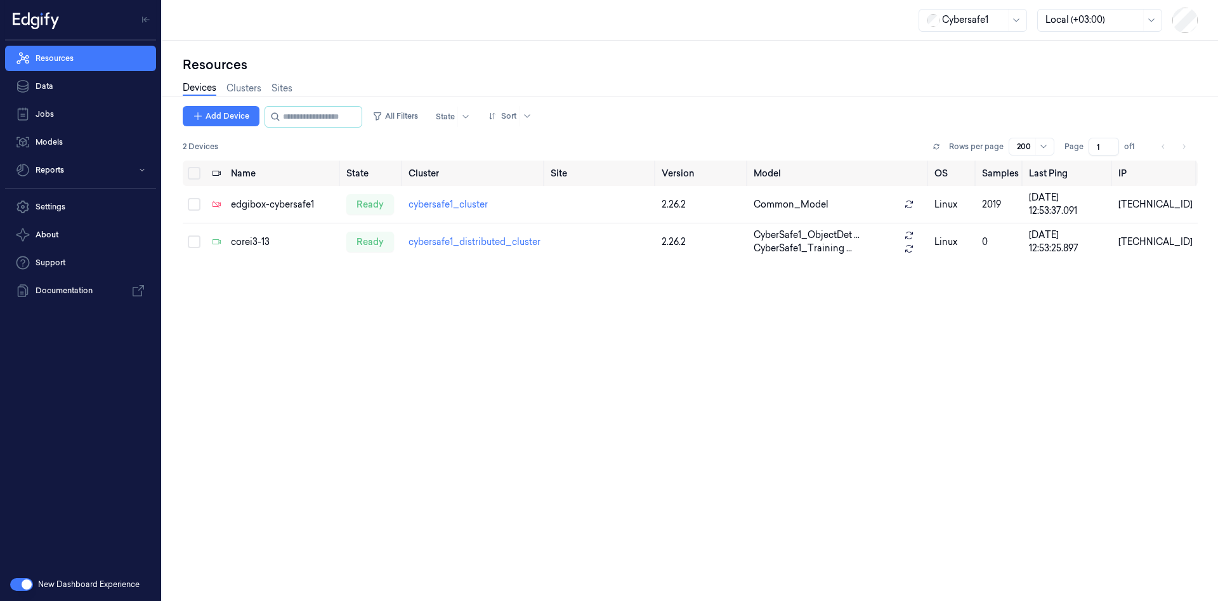
click at [23, 590] on button "button" at bounding box center [21, 584] width 23 height 13
click at [244, 84] on link "Clusters" at bounding box center [244, 88] width 35 height 15
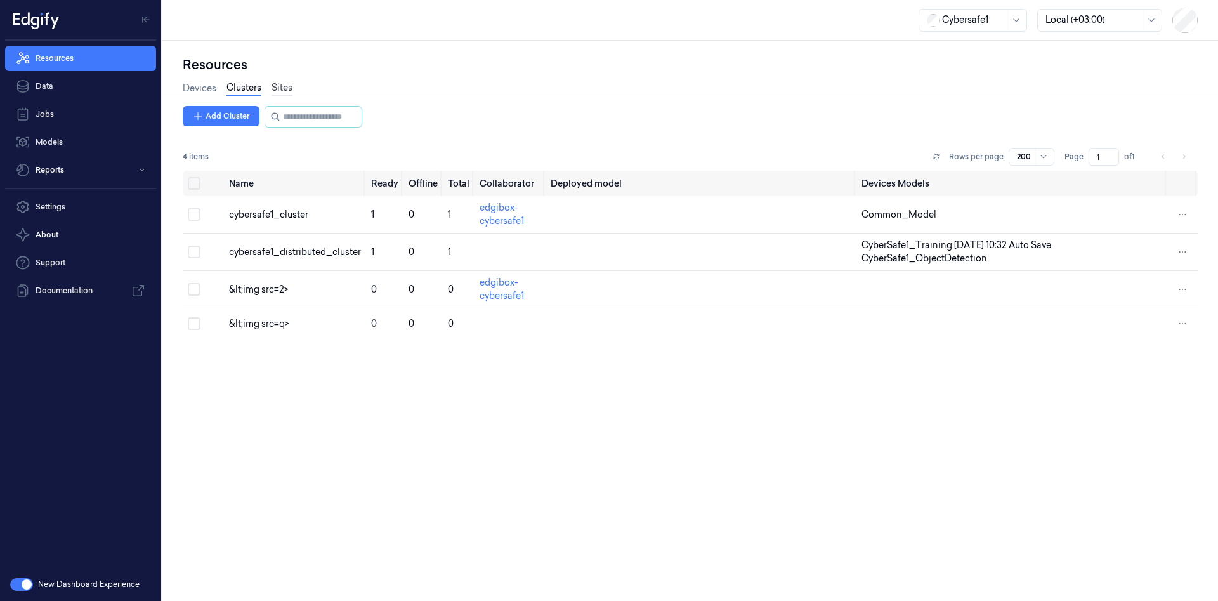
click at [286, 89] on link "Sites" at bounding box center [282, 88] width 21 height 15
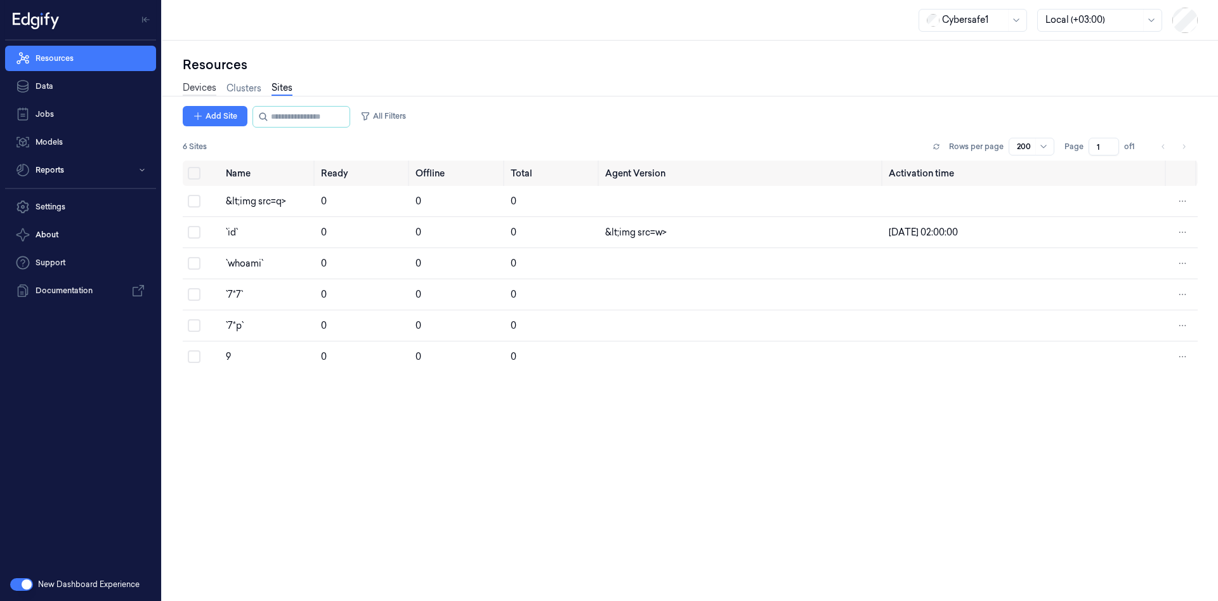
click at [202, 92] on link "Devices" at bounding box center [200, 88] width 34 height 15
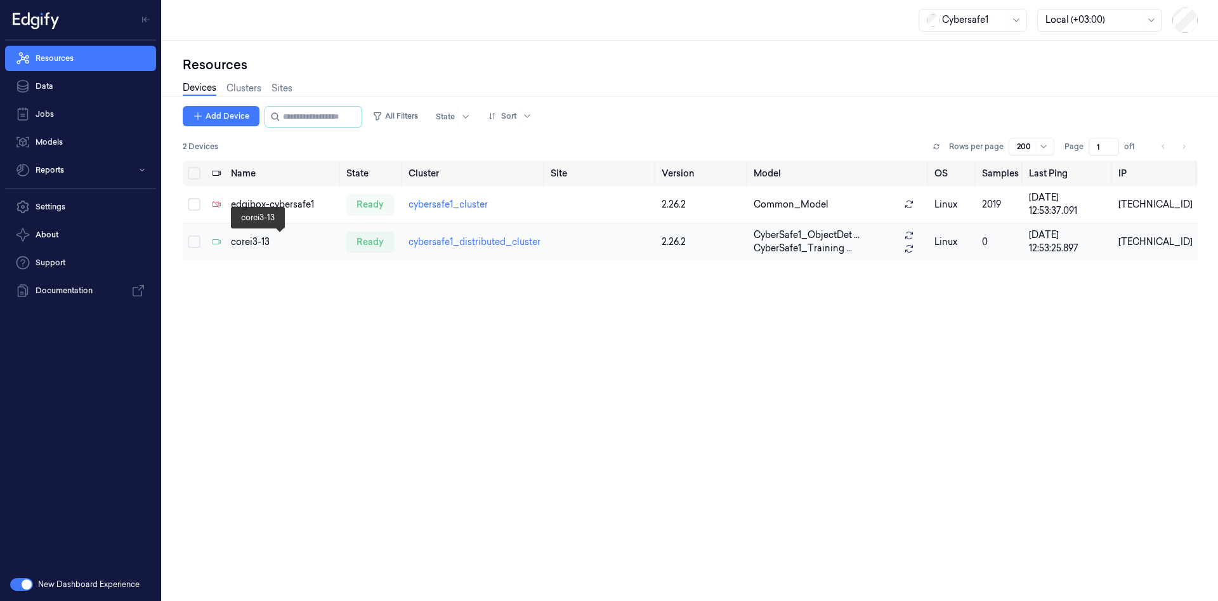
click at [256, 242] on div "corei3-13" at bounding box center [283, 241] width 105 height 13
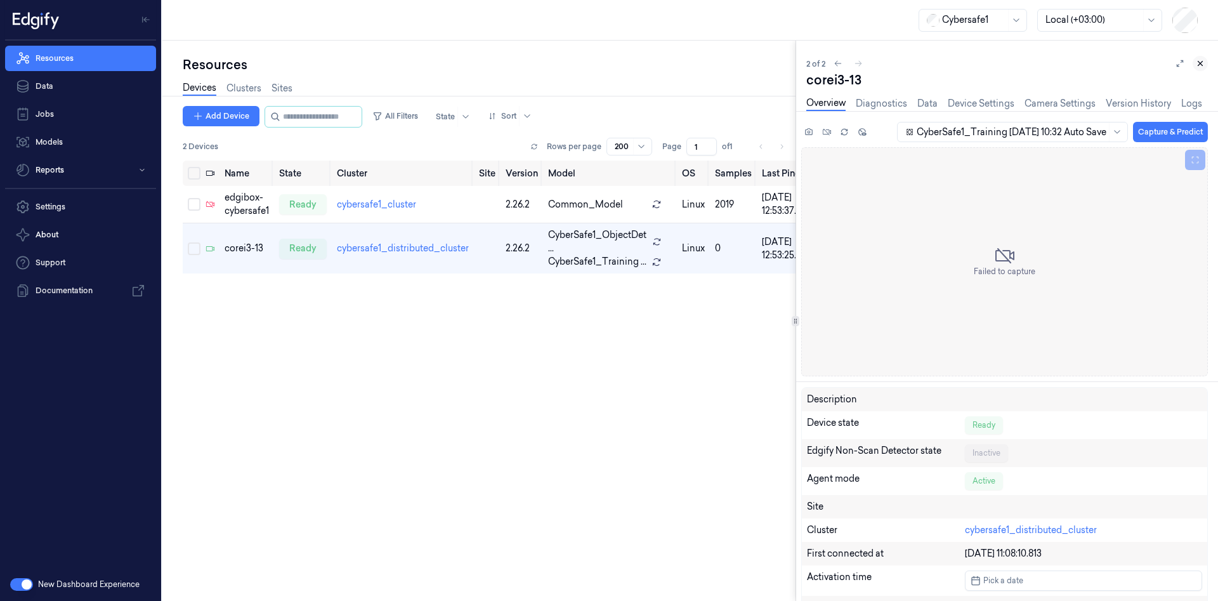
click at [1205, 62] on button at bounding box center [1200, 63] width 15 height 15
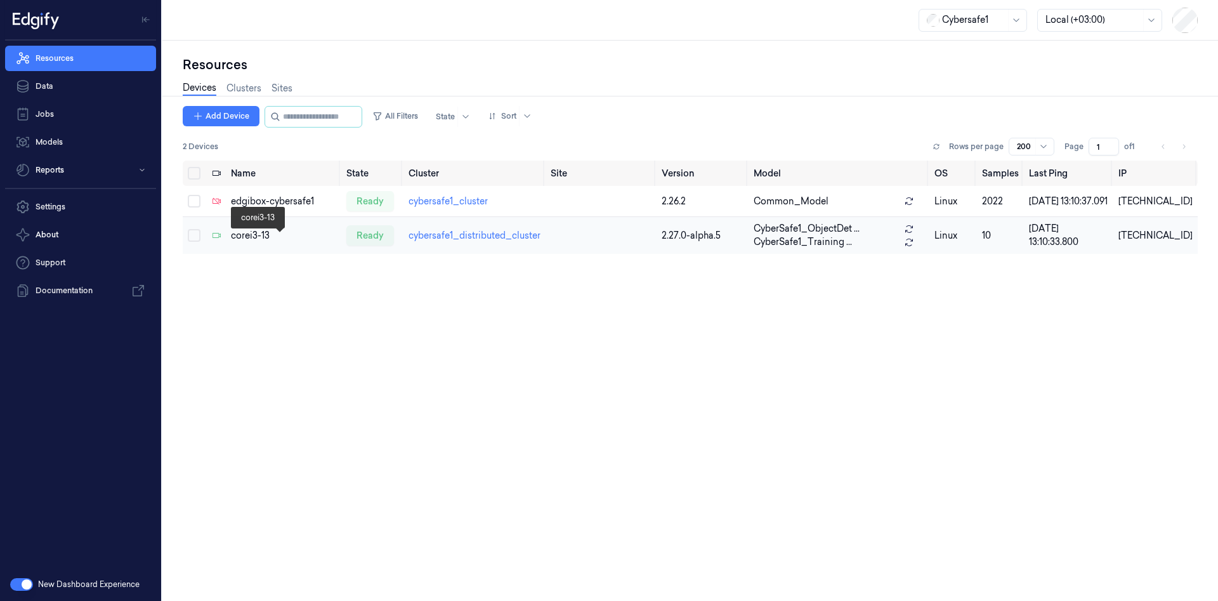
click at [258, 239] on div "corei3-13" at bounding box center [283, 235] width 105 height 13
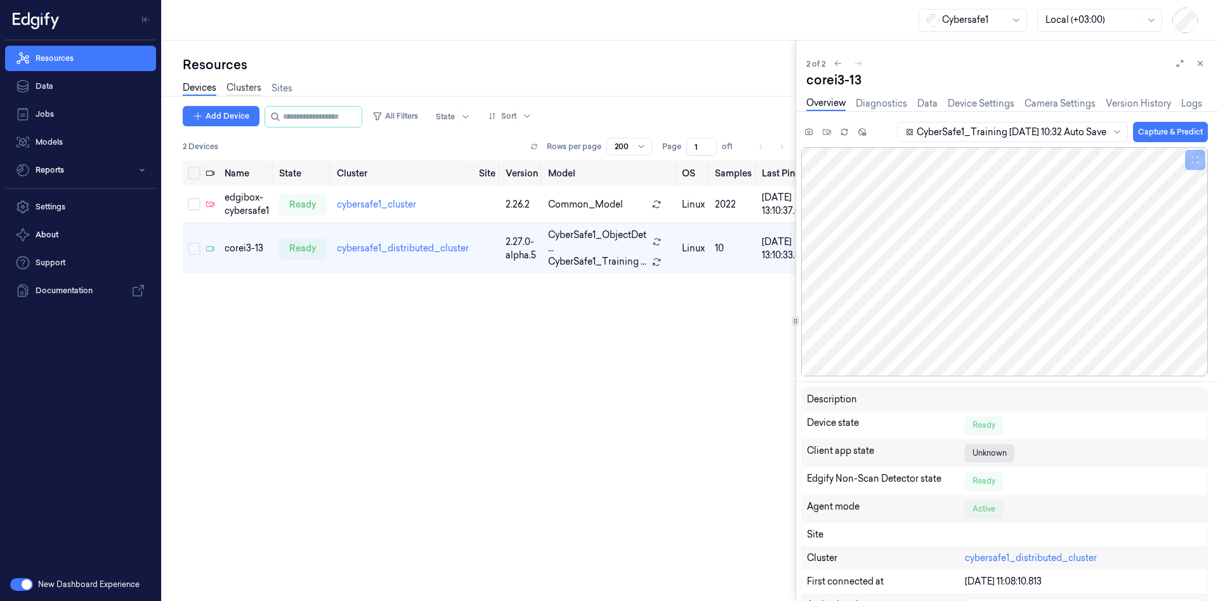
click at [254, 86] on link "Clusters" at bounding box center [244, 88] width 35 height 15
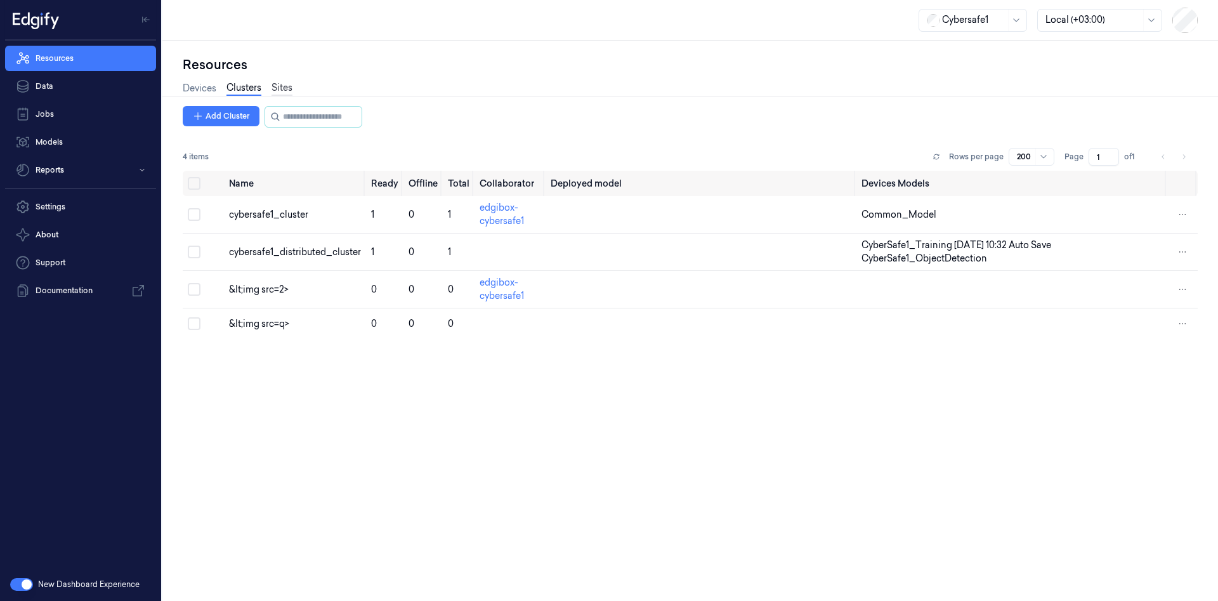
click at [280, 87] on link "Sites" at bounding box center [282, 88] width 21 height 15
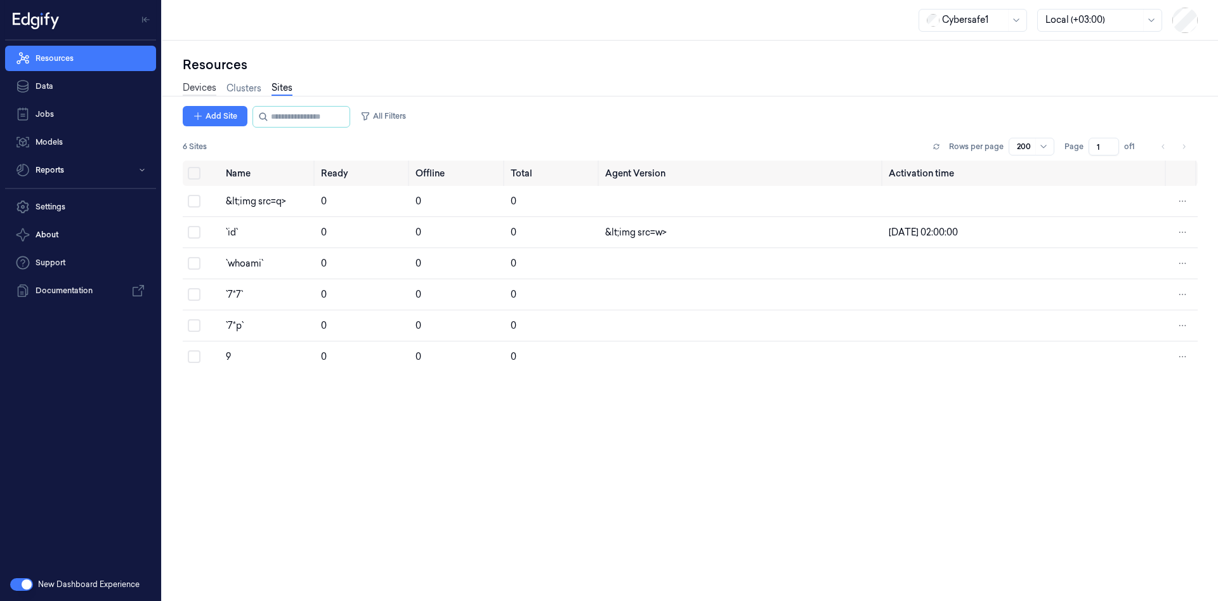
click at [196, 92] on link "Devices" at bounding box center [200, 88] width 34 height 15
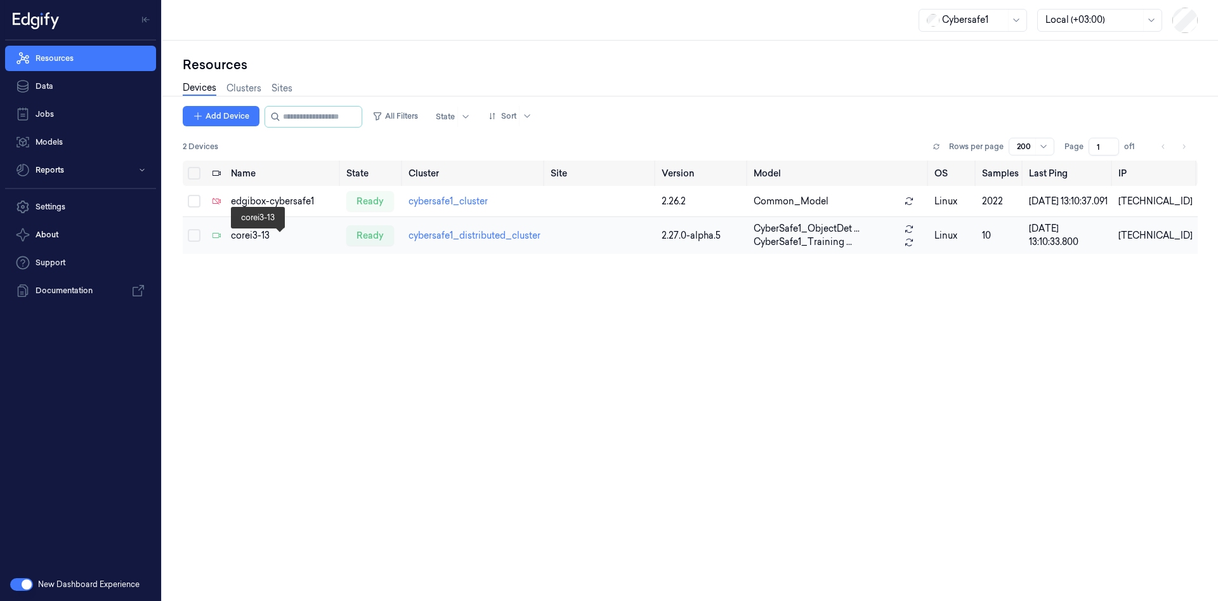
click at [240, 238] on div "corei3-13" at bounding box center [283, 235] width 105 height 13
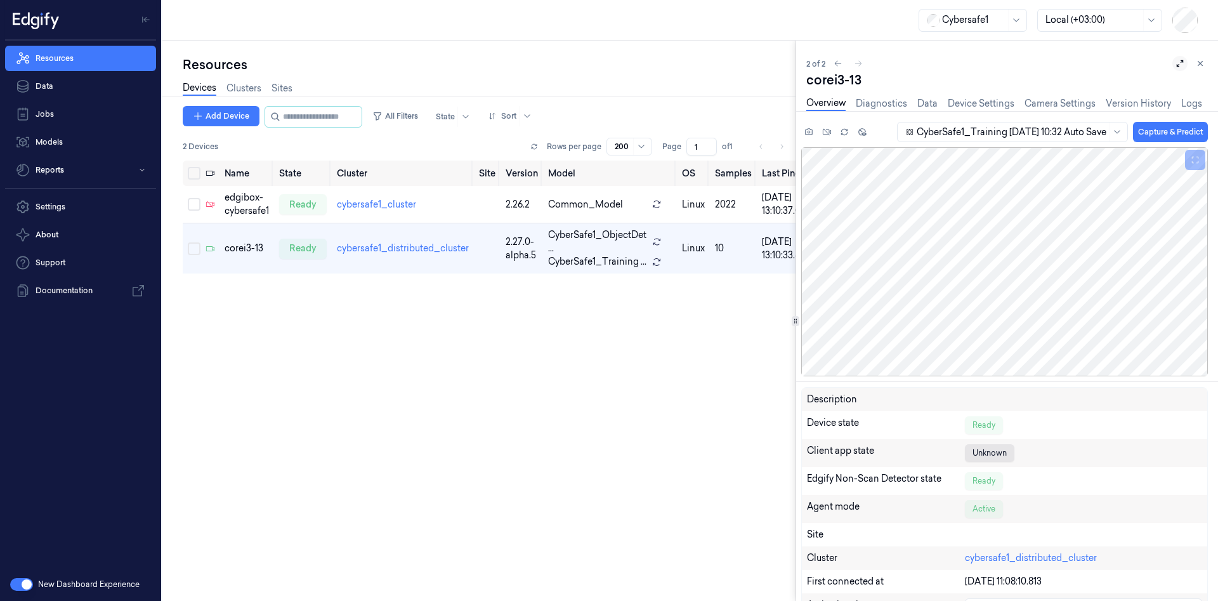
click at [1183, 65] on icon at bounding box center [1180, 63] width 9 height 9
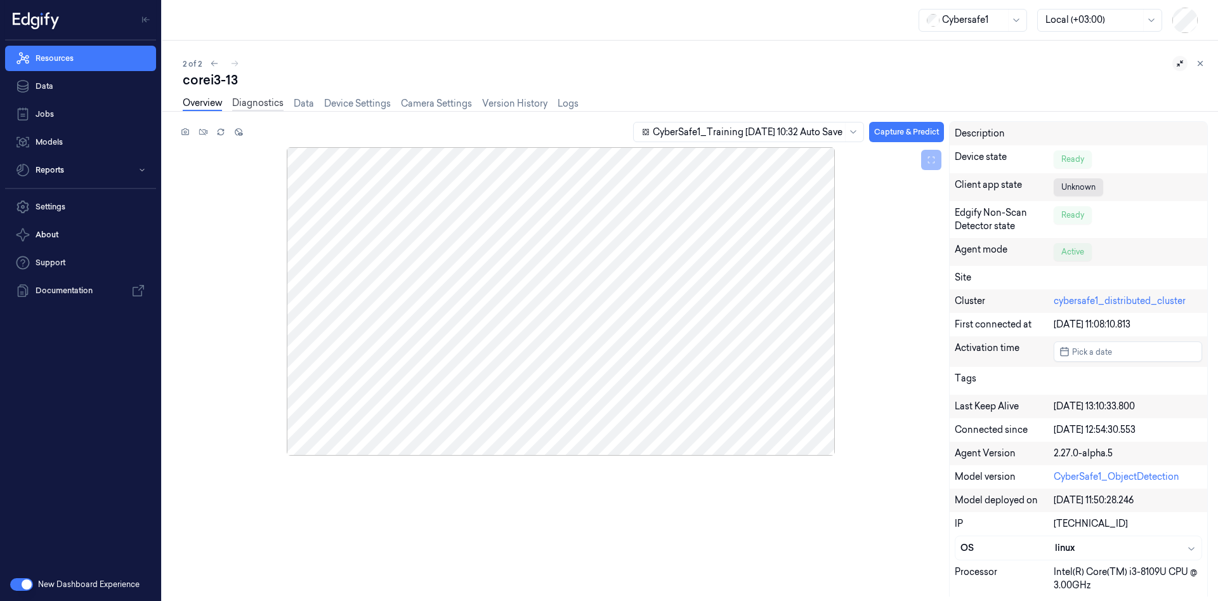
click at [268, 104] on link "Diagnostics" at bounding box center [257, 103] width 51 height 15
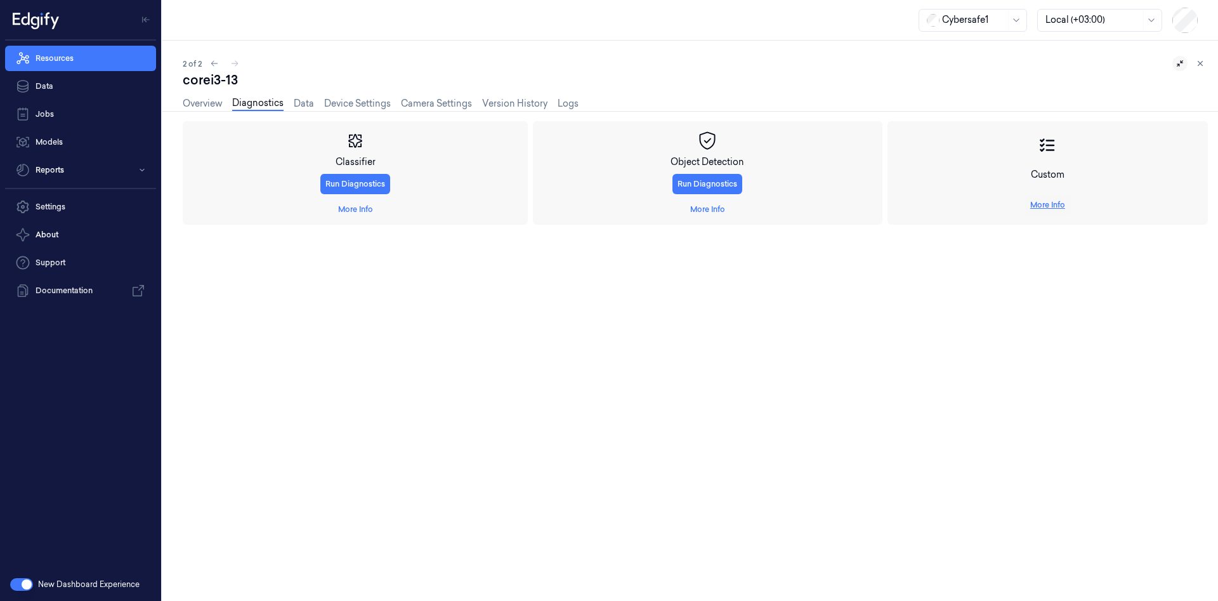
click at [1039, 202] on link "More Info" at bounding box center [1047, 204] width 35 height 11
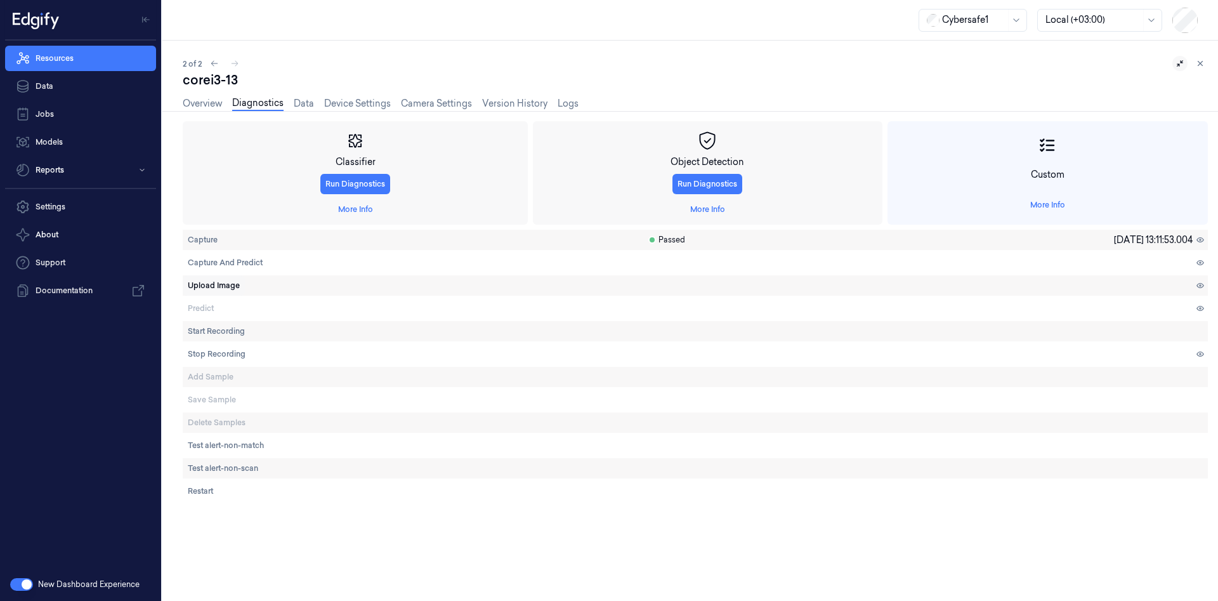
click at [206, 284] on span "Upload Image" at bounding box center [214, 285] width 52 height 11
click at [325, 286] on div "Upload Image" at bounding box center [416, 285] width 466 height 20
click at [1195, 289] on button at bounding box center [1200, 285] width 15 height 15
click at [1197, 289] on icon at bounding box center [1200, 285] width 9 height 9
click at [1199, 263] on icon at bounding box center [1200, 262] width 9 height 9
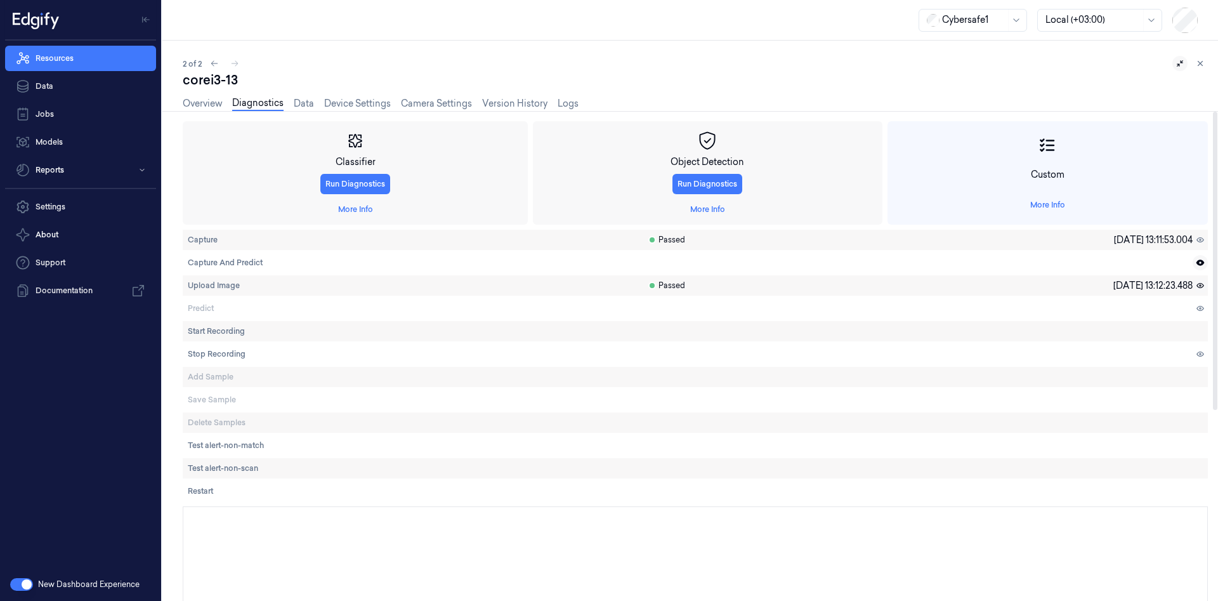
click at [1199, 263] on icon at bounding box center [1201, 262] width 8 height 6
drag, startPoint x: 256, startPoint y: 237, endPoint x: 264, endPoint y: 238, distance: 7.6
click at [257, 237] on div "Capture" at bounding box center [416, 240] width 466 height 20
click at [1203, 238] on icon at bounding box center [1200, 239] width 9 height 9
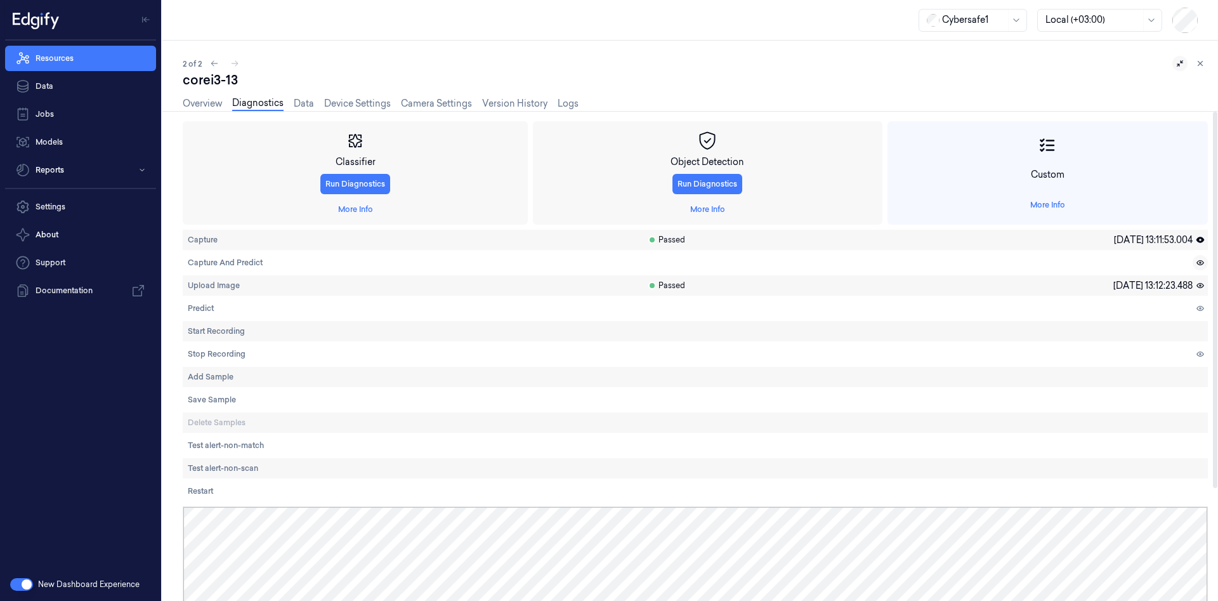
click at [1203, 238] on icon at bounding box center [1201, 240] width 8 height 6
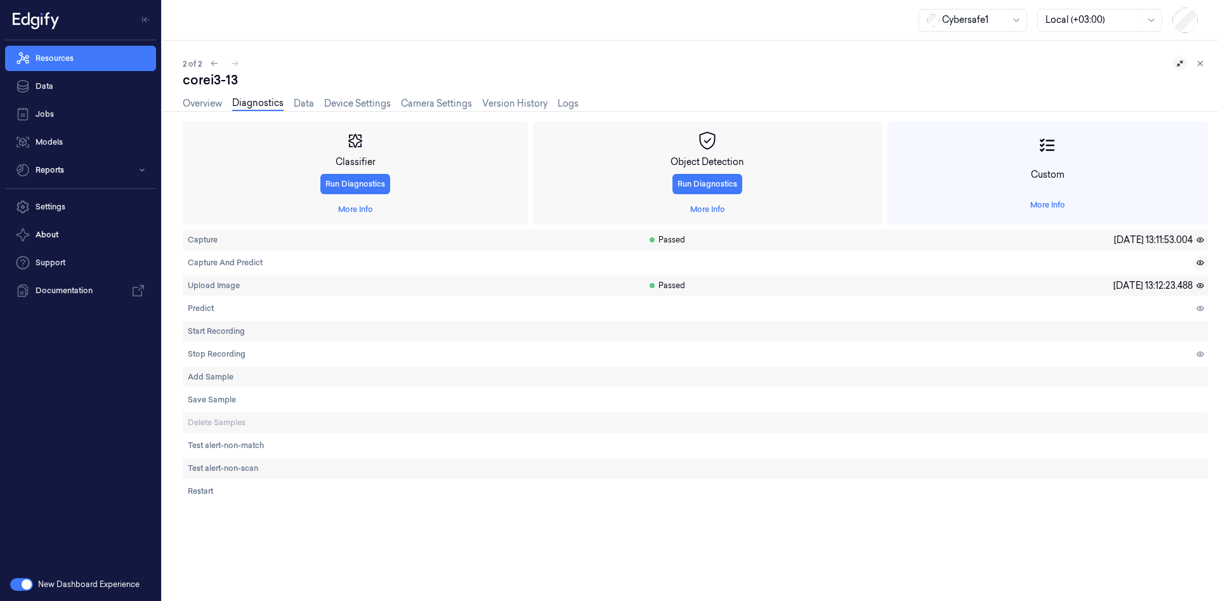
click at [664, 287] on span "Passed" at bounding box center [666, 285] width 37 height 11
click at [648, 289] on span "Passed" at bounding box center [666, 285] width 37 height 11
click at [648, 290] on span "Passed" at bounding box center [666, 285] width 37 height 11
click at [216, 289] on span "Upload Image" at bounding box center [214, 285] width 52 height 11
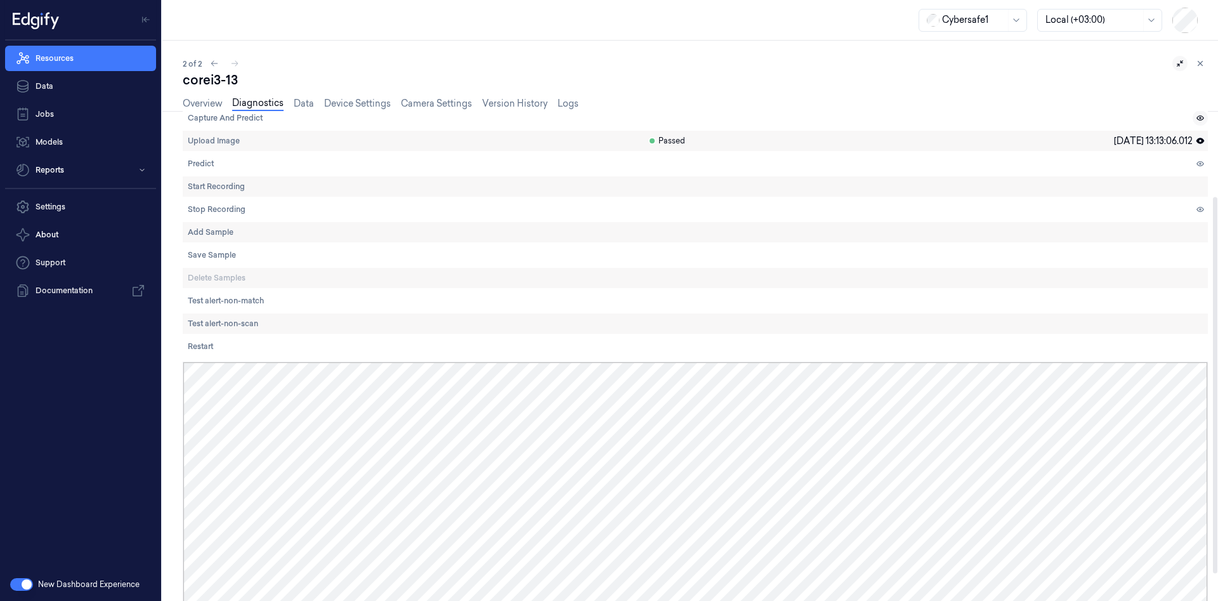
scroll to position [146, 0]
click at [1202, 160] on icon at bounding box center [1200, 162] width 9 height 9
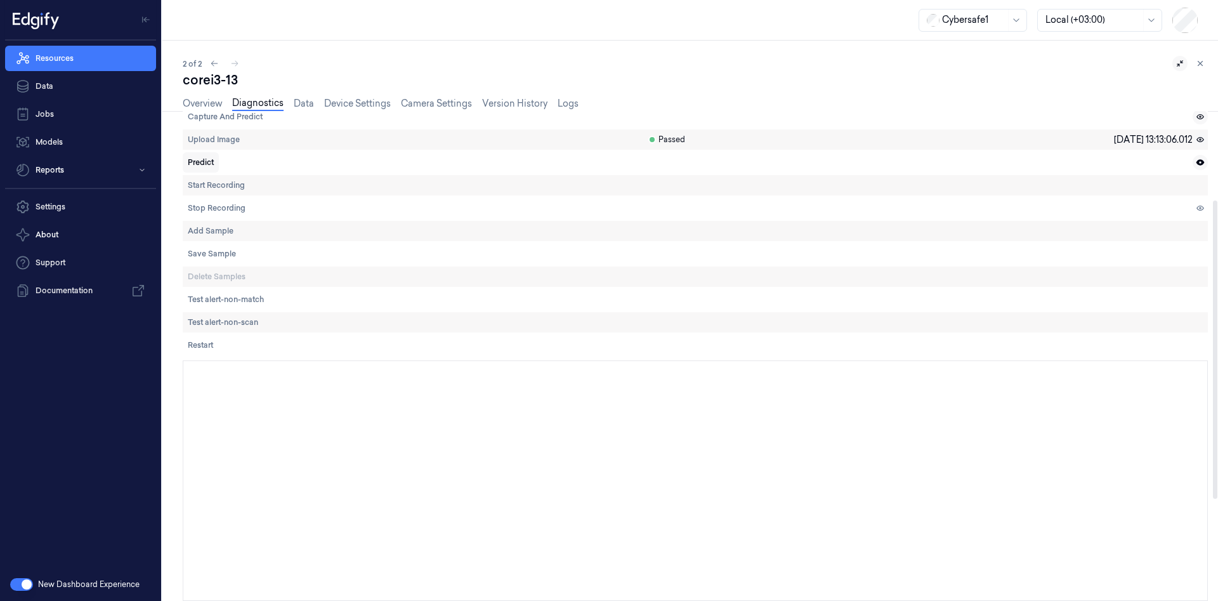
click at [206, 162] on span "Predict" at bounding box center [201, 162] width 26 height 11
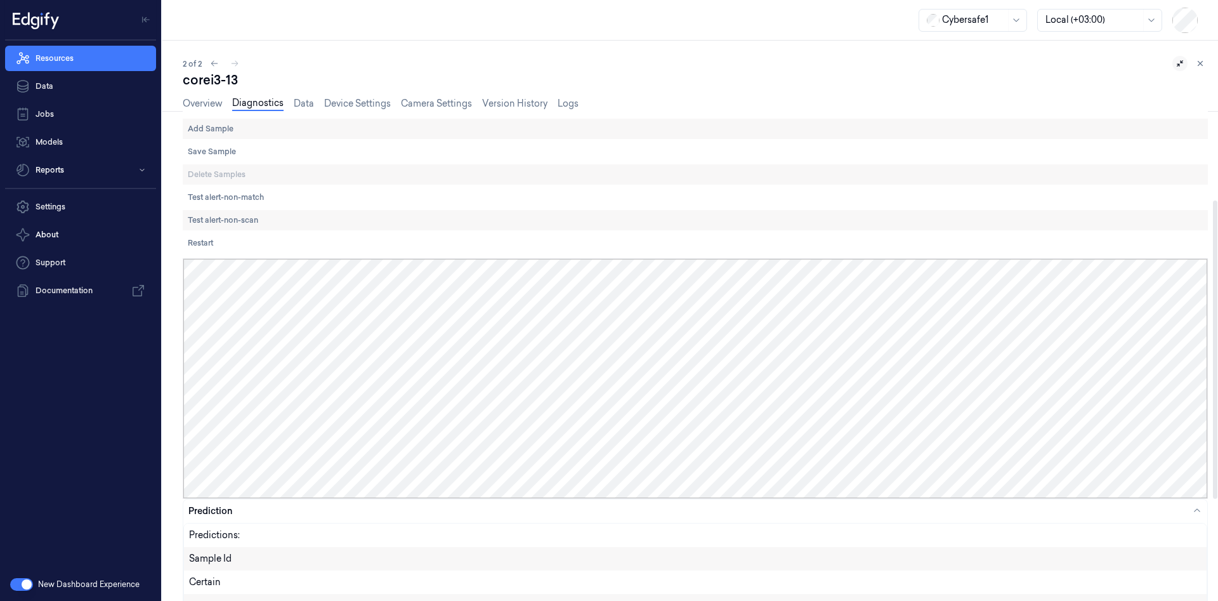
scroll to position [313, 0]
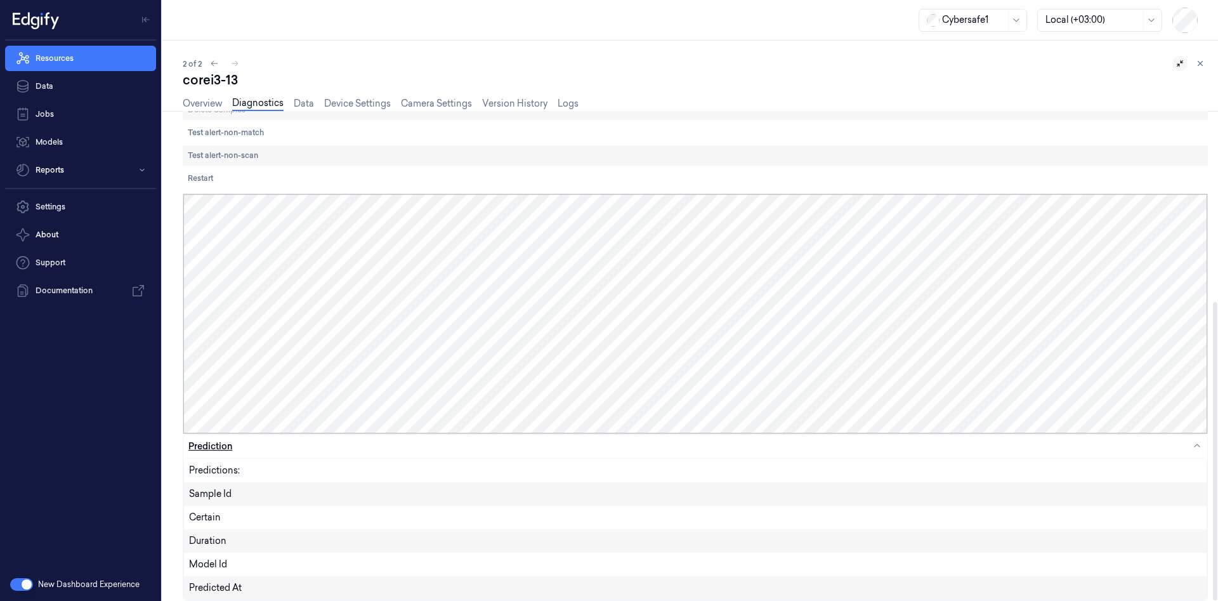
click at [206, 443] on div "Prediction" at bounding box center [210, 446] width 44 height 13
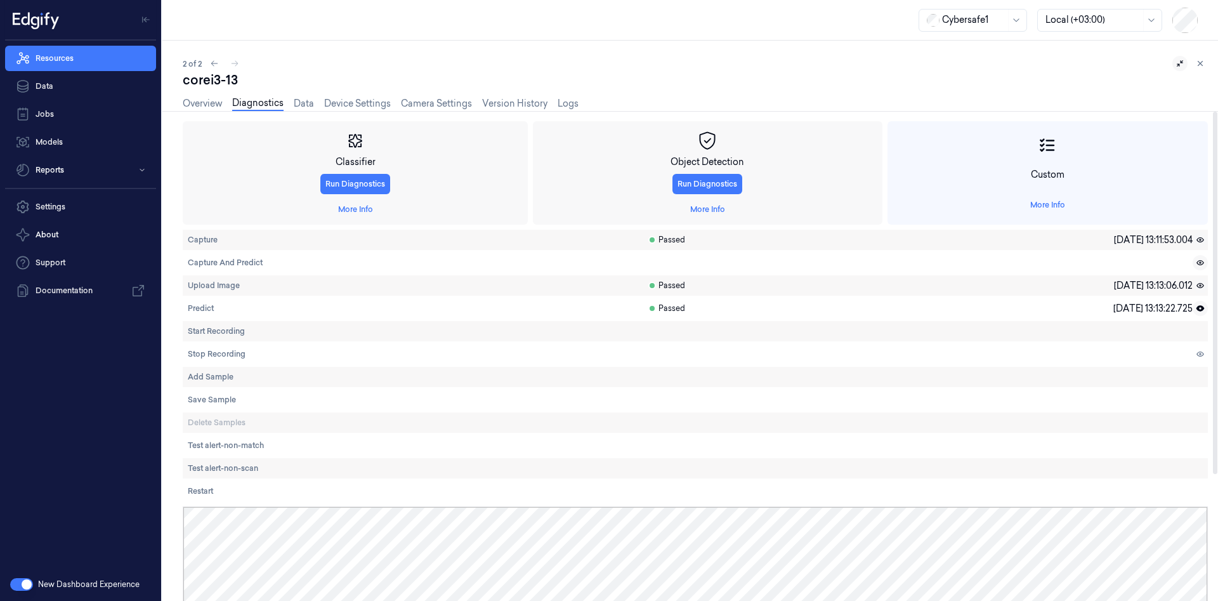
scroll to position [171, 0]
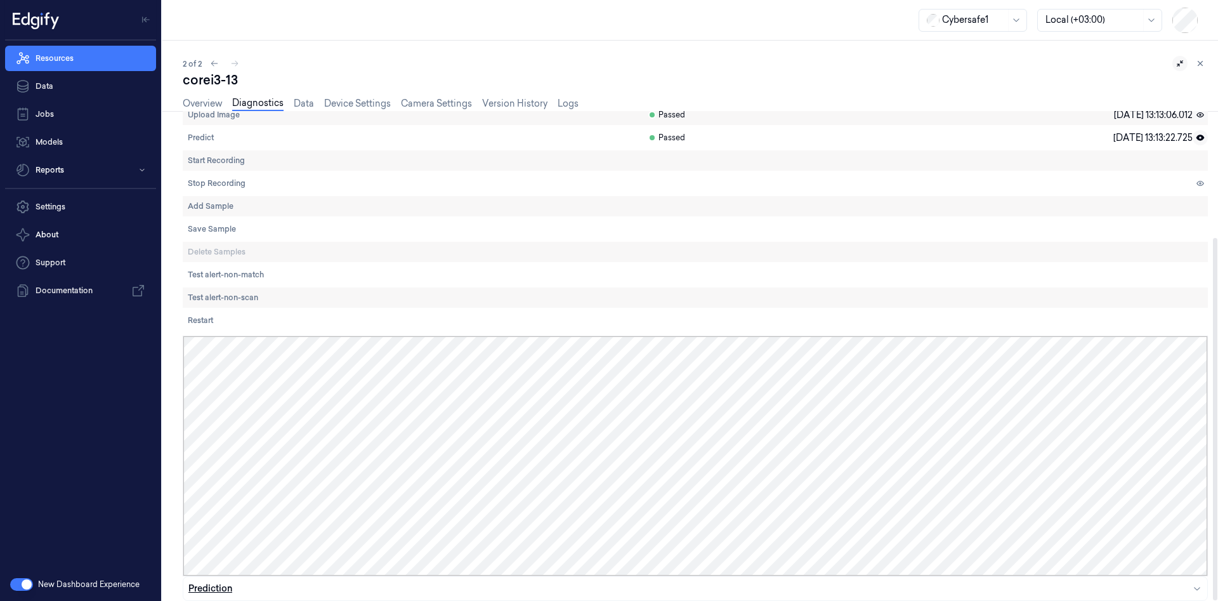
click at [217, 588] on div "Prediction" at bounding box center [210, 588] width 44 height 13
